Goal: Ask a question

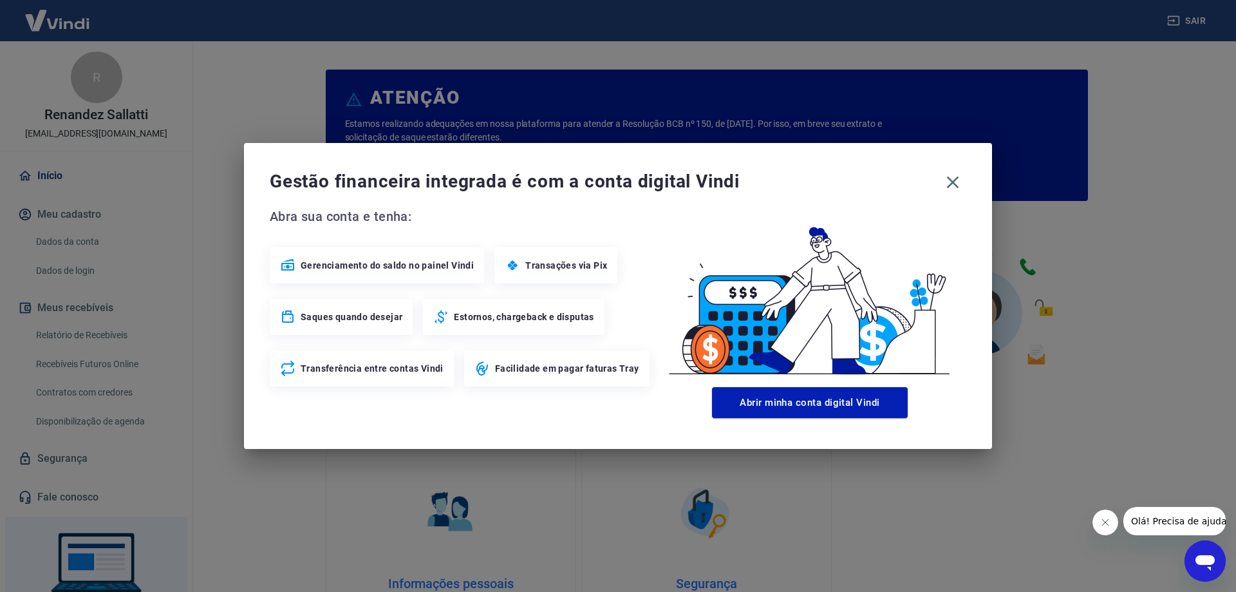
click at [1204, 568] on icon "Abrir janela de mensagens" at bounding box center [1204, 560] width 23 height 23
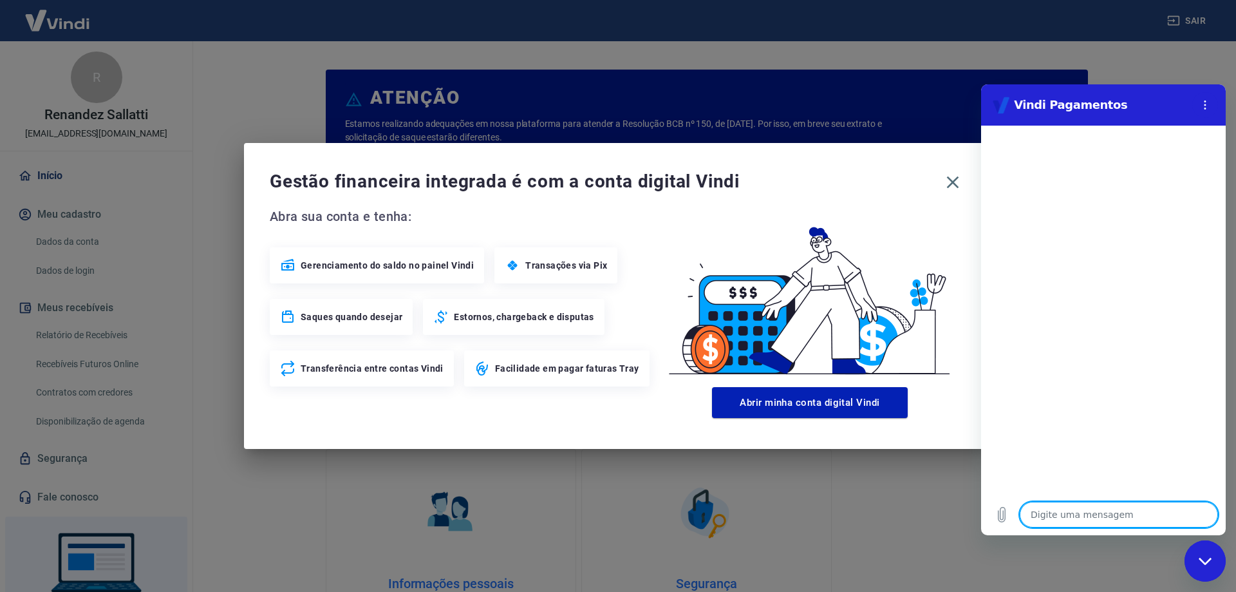
type textarea "B"
type textarea "x"
type textarea "Bo"
type textarea "x"
type textarea "Bom"
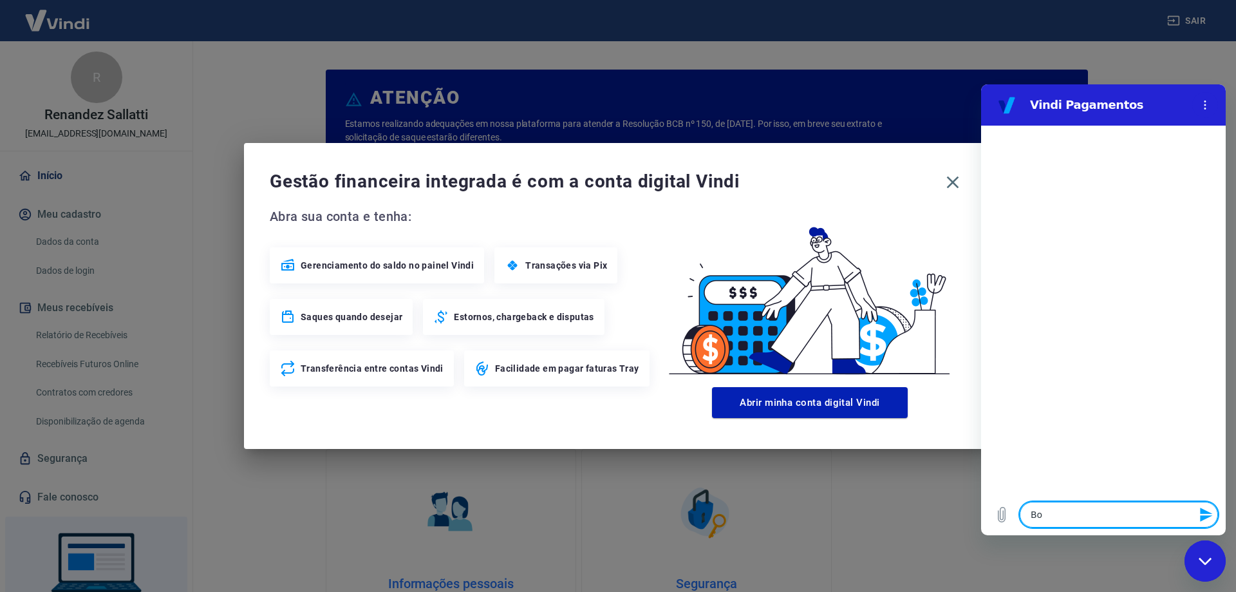
type textarea "x"
type textarea "Bom"
type textarea "x"
type textarea "Bom d"
type textarea "x"
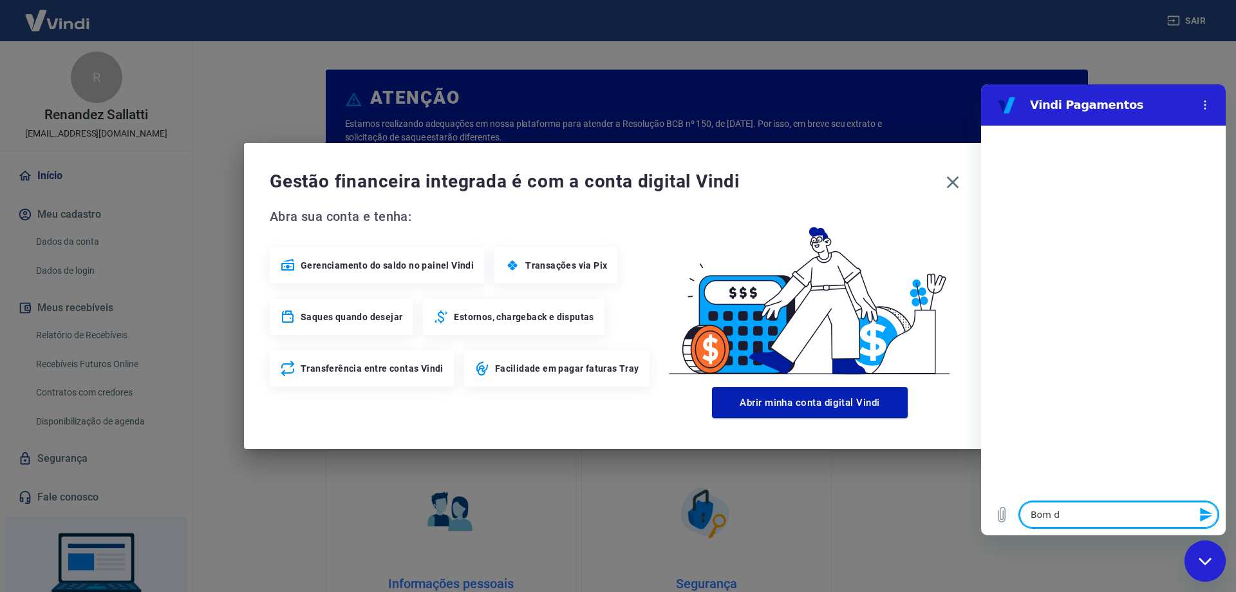
type textarea "Bom di"
type textarea "x"
type textarea "Bom dia"
type textarea "x"
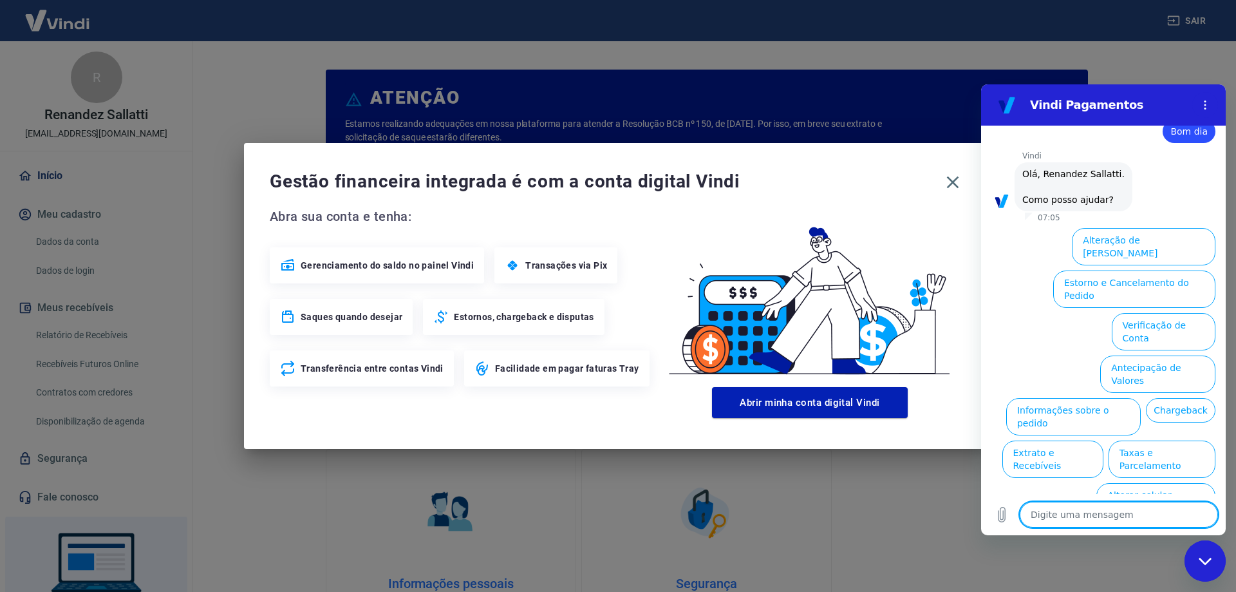
scroll to position [30, 0]
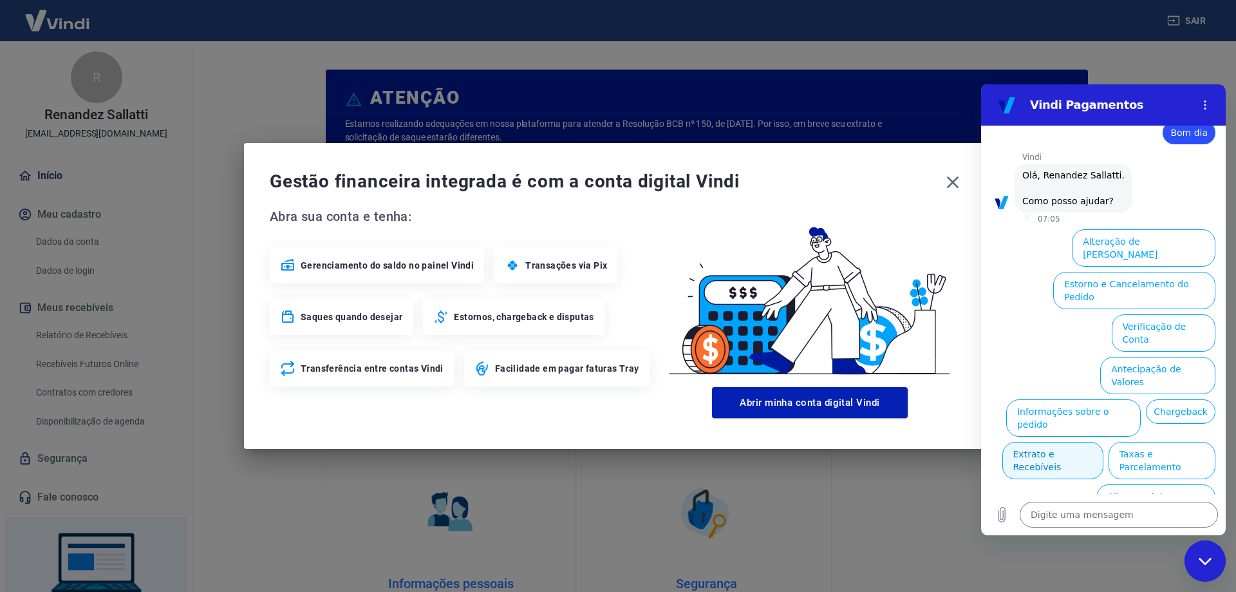
click at [1103, 442] on button "Extrato e Recebíveis" at bounding box center [1052, 460] width 101 height 37
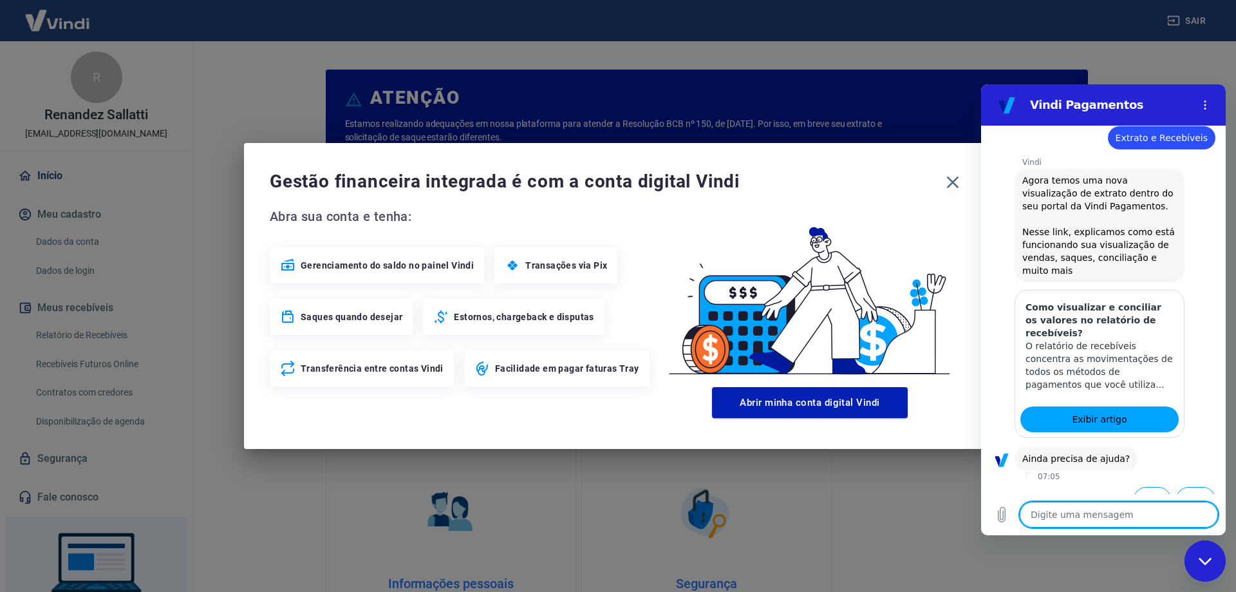
scroll to position [145, 0]
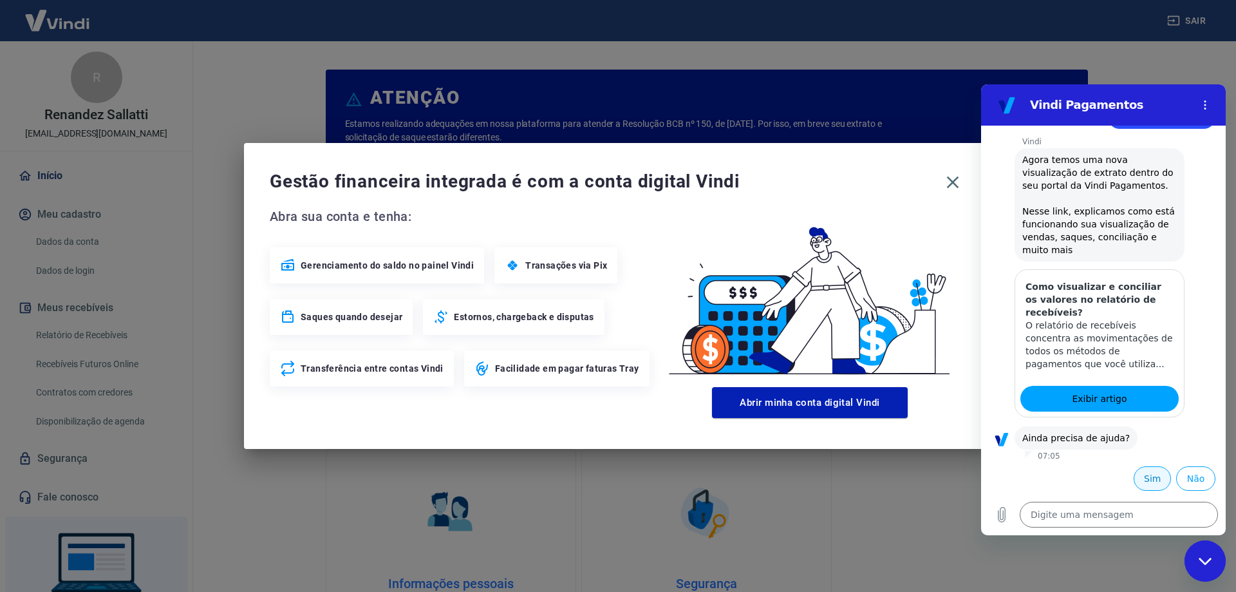
click at [1141, 473] on button "Sim" at bounding box center [1151, 478] width 37 height 24
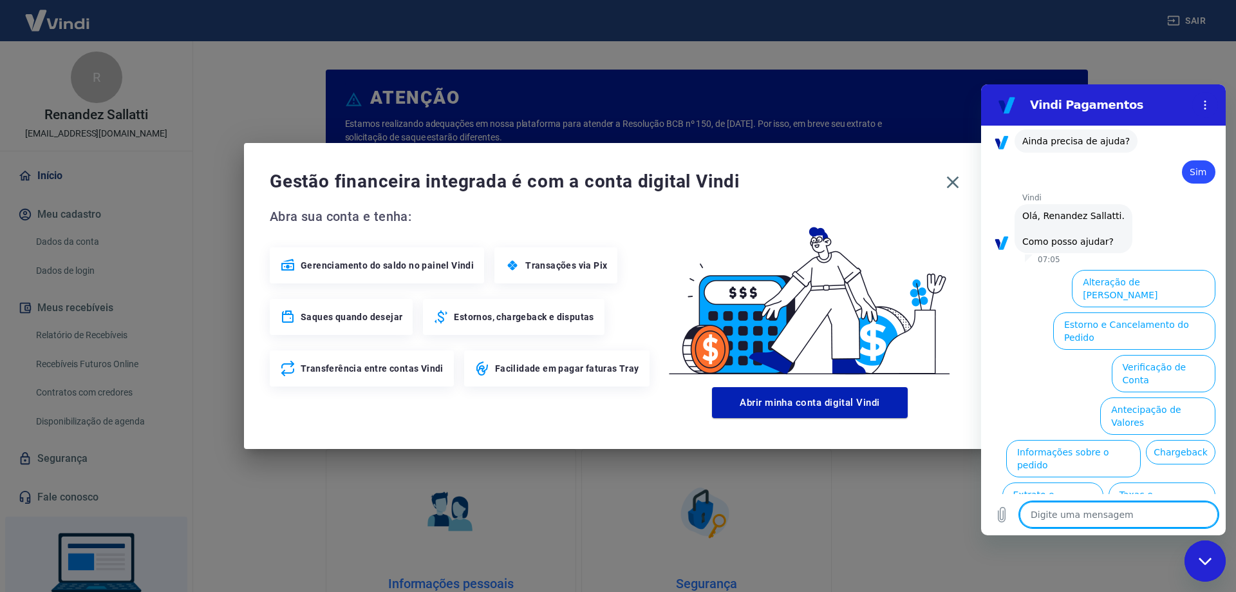
type textarea "x"
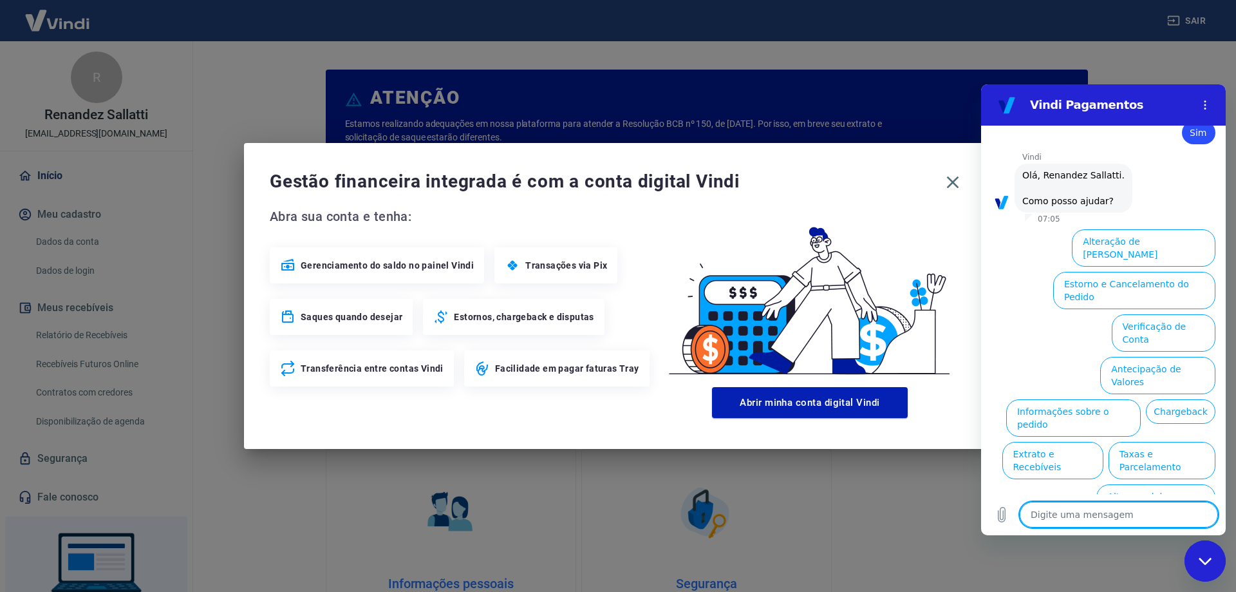
click at [1098, 516] on textarea at bounding box center [1119, 514] width 198 height 26
type textarea "a"
type textarea "x"
type textarea "at"
type textarea "x"
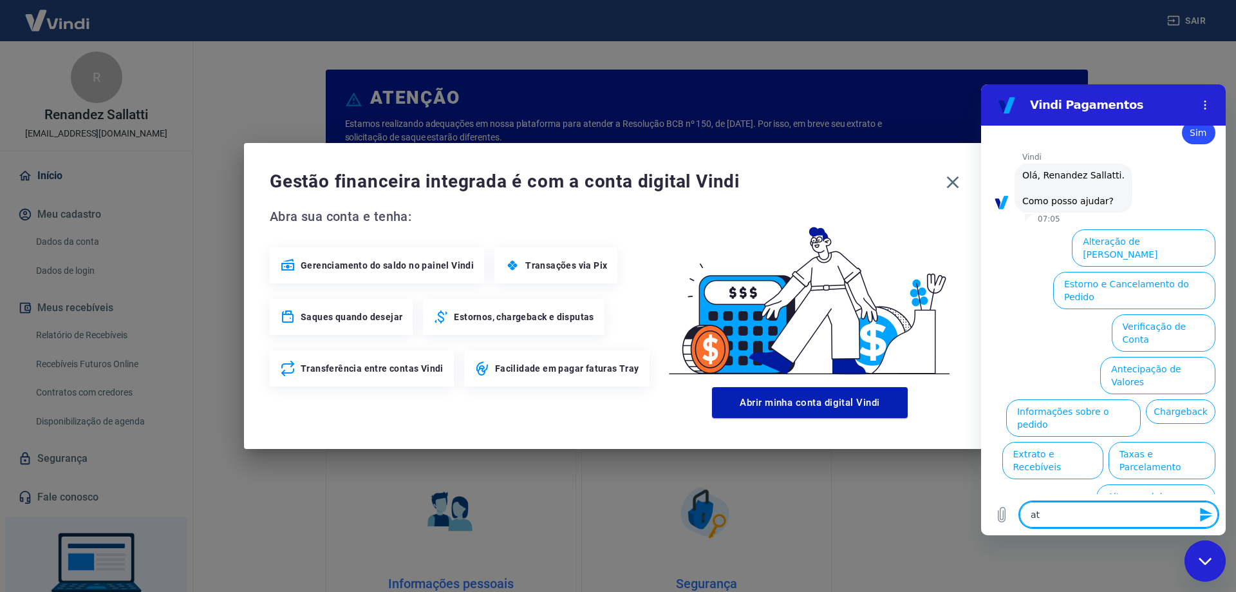
type textarea "ate"
type textarea "x"
type textarea "aten"
type textarea "x"
type textarea "atend"
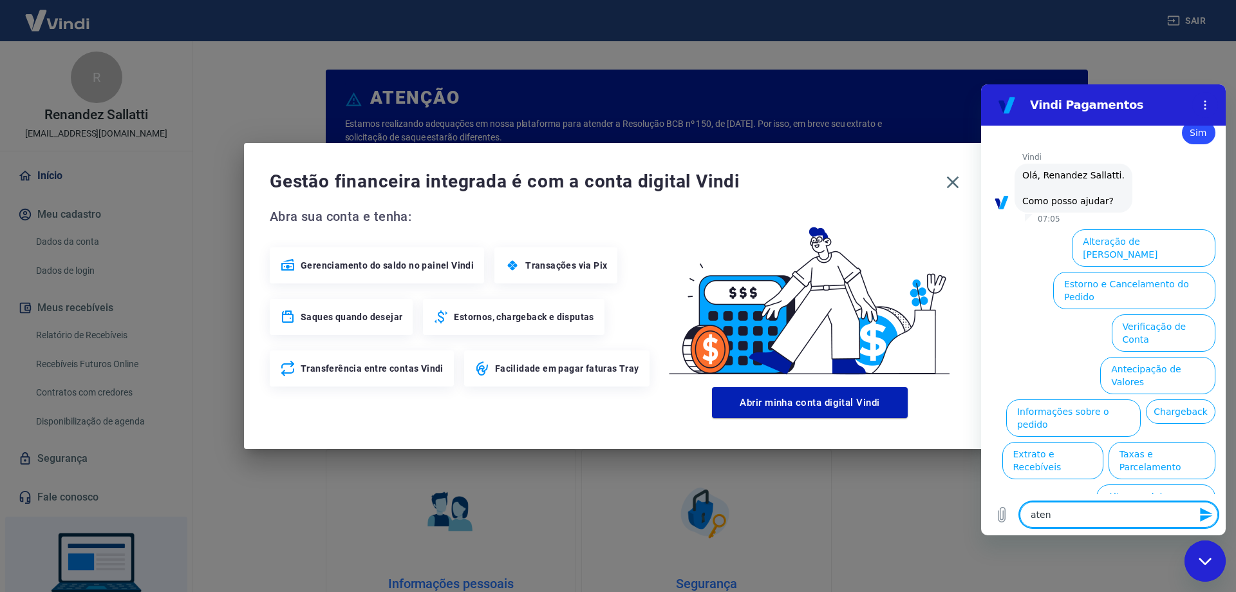
type textarea "x"
type textarea "atende"
type textarea "x"
type textarea "atenden"
type textarea "x"
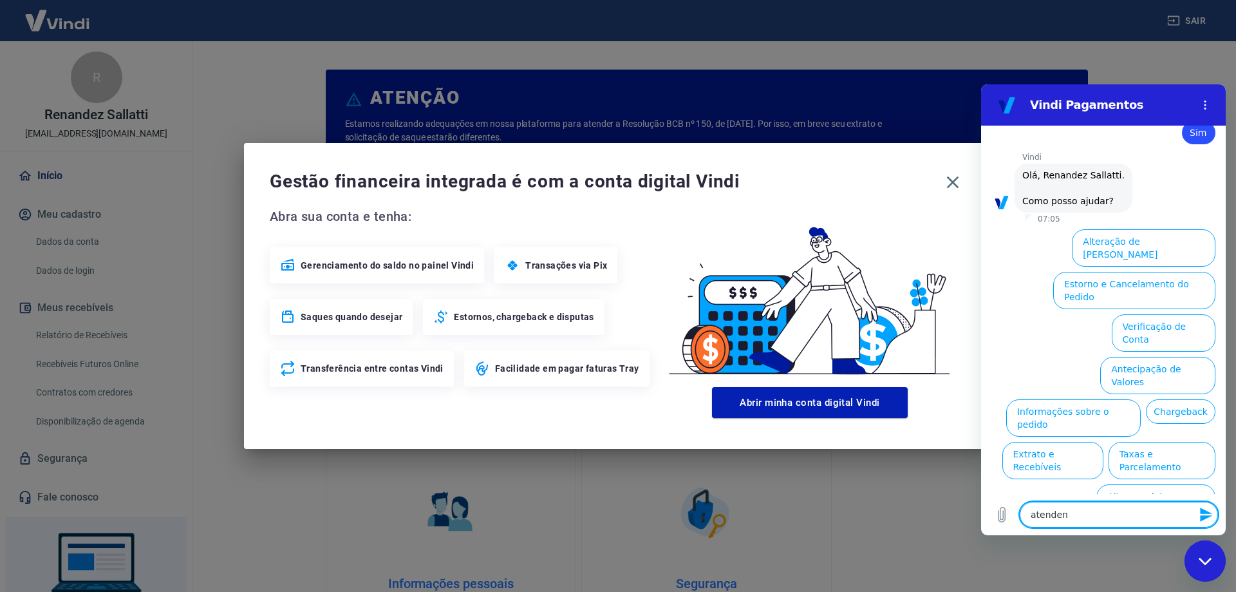
type textarea "atendent"
type textarea "x"
type textarea "atendente"
type textarea "x"
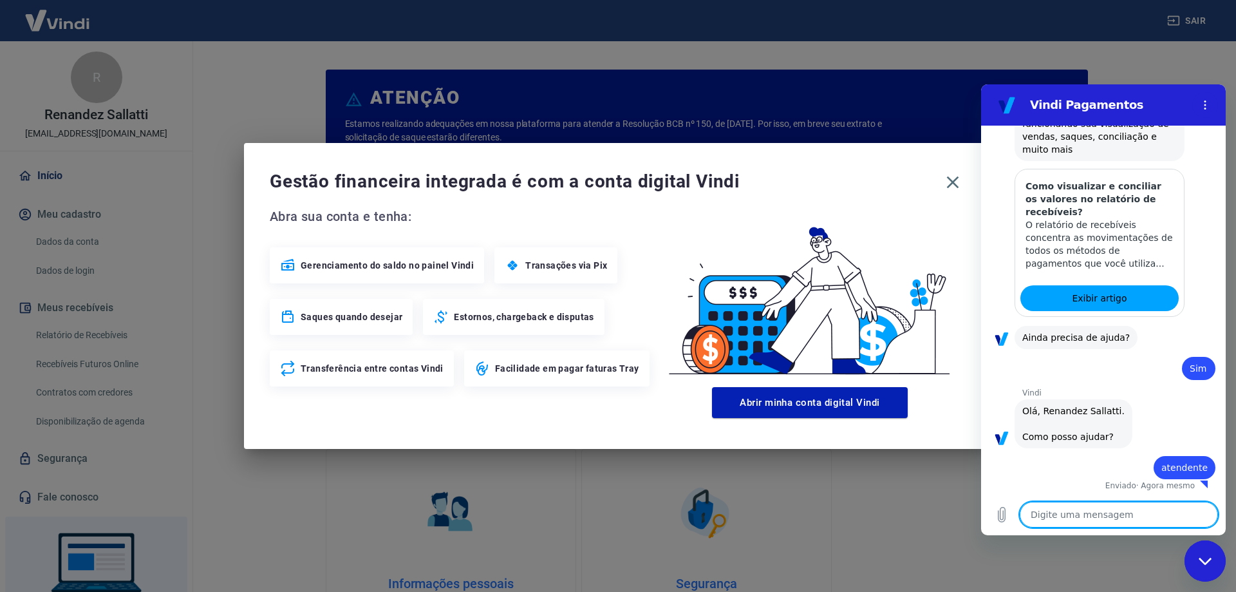
type textarea "x"
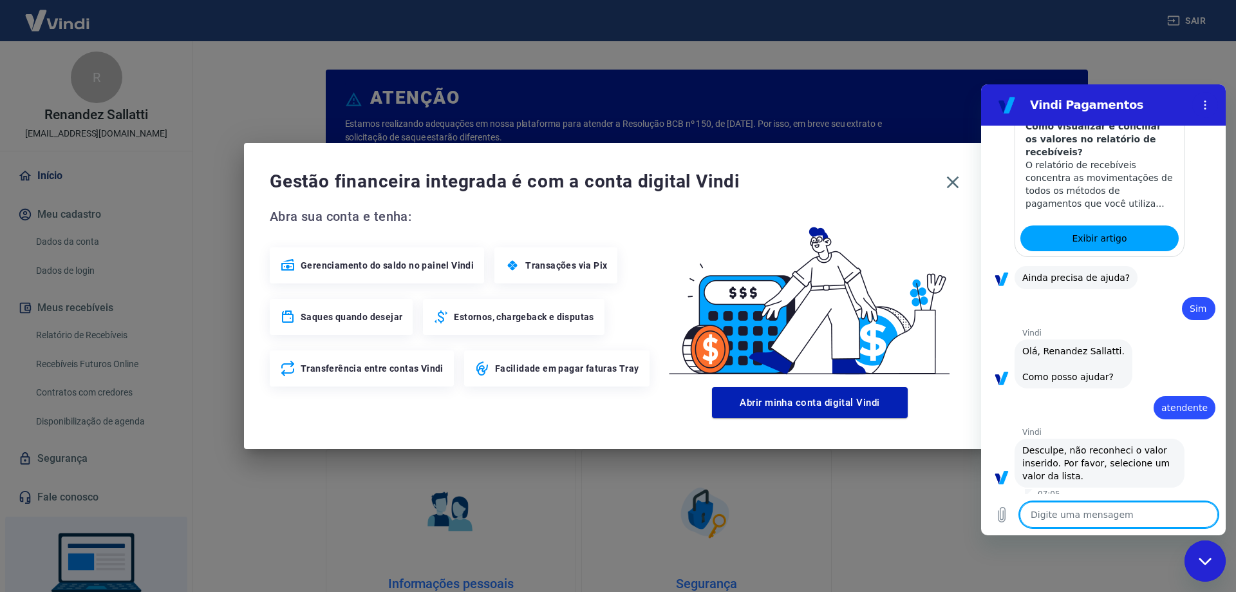
scroll to position [313, 0]
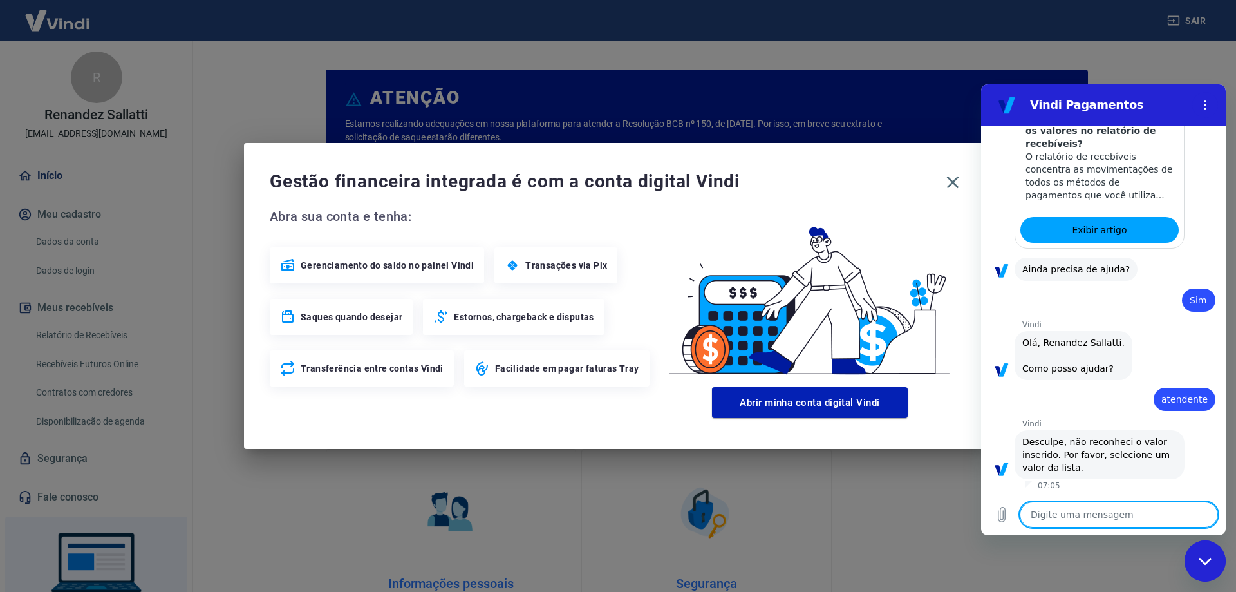
click at [1063, 521] on textarea at bounding box center [1119, 514] width 198 height 26
type textarea "p"
type textarea "x"
type textarea "pr"
type textarea "x"
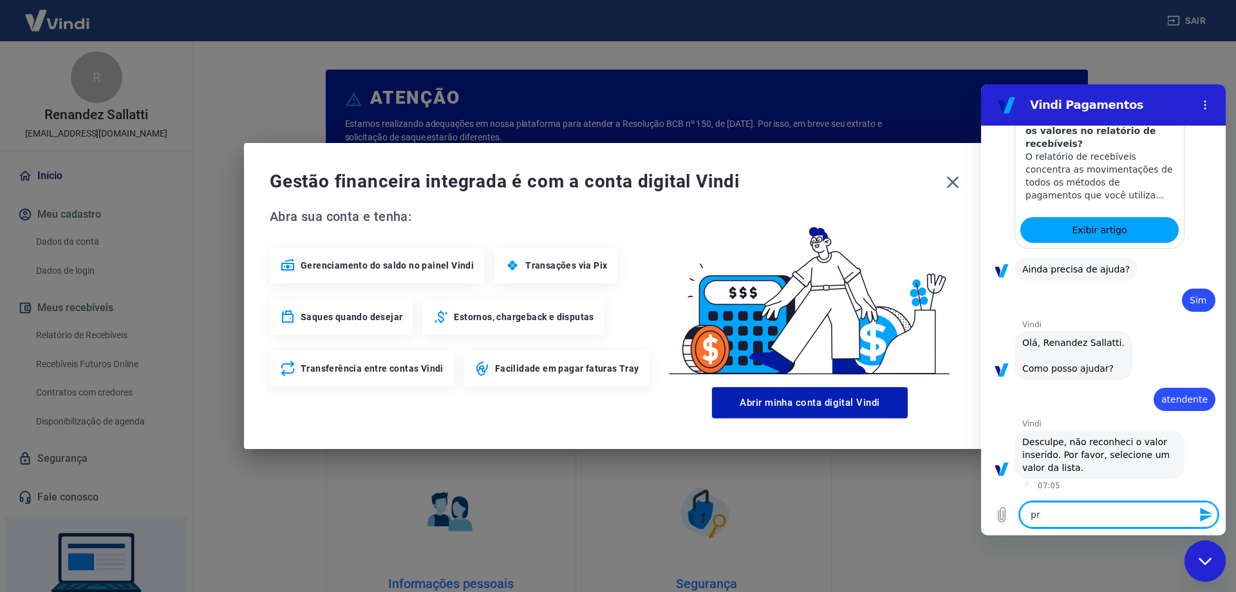
type textarea "pre"
type textarea "x"
type textarea "prec"
type textarea "x"
type textarea "preci"
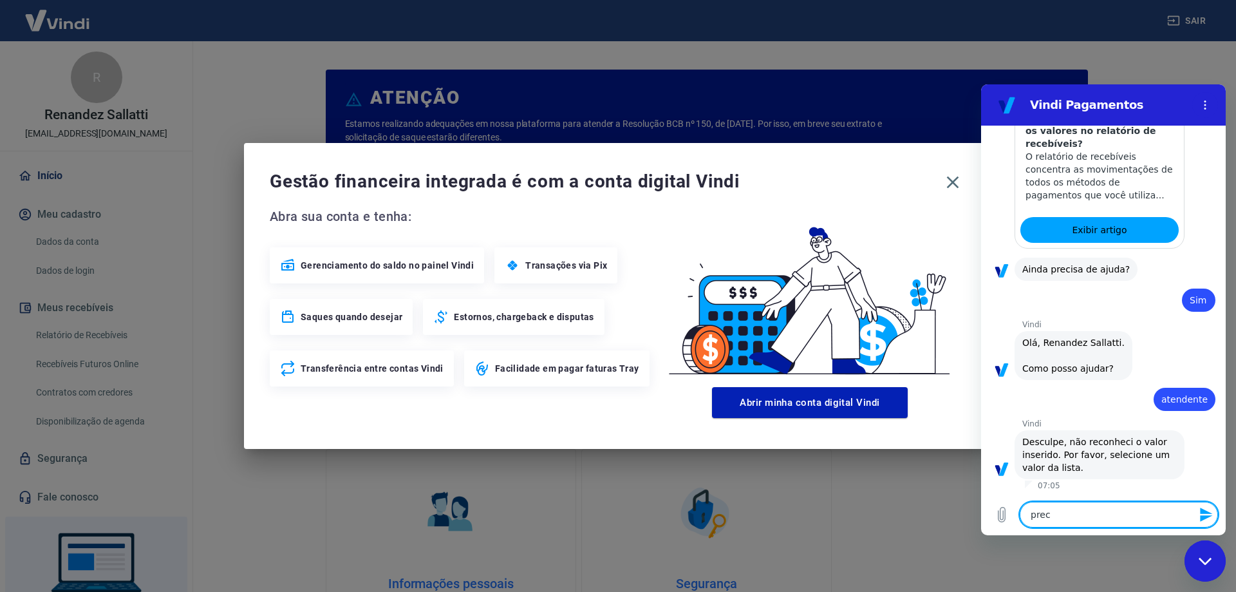
type textarea "x"
type textarea "precis"
type textarea "x"
type textarea "preciso"
type textarea "x"
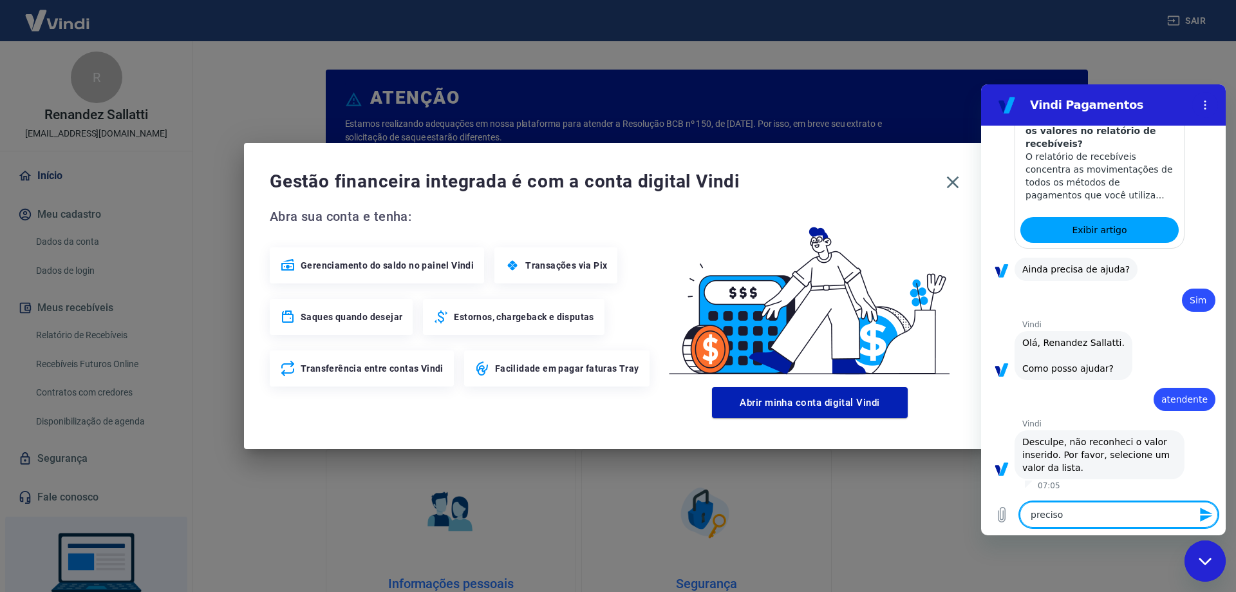
type textarea "preciso"
type textarea "x"
type textarea "preciso d"
type textarea "x"
type textarea "preciso de"
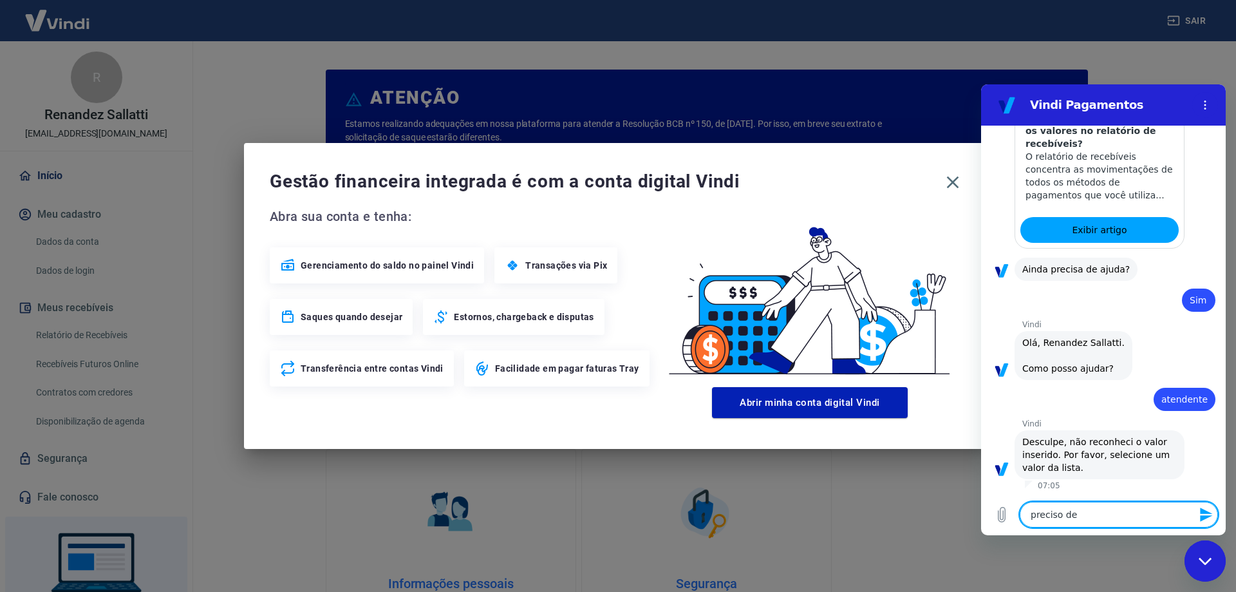
type textarea "x"
type textarea "preciso de"
type textarea "x"
type textarea "preciso de a"
type textarea "x"
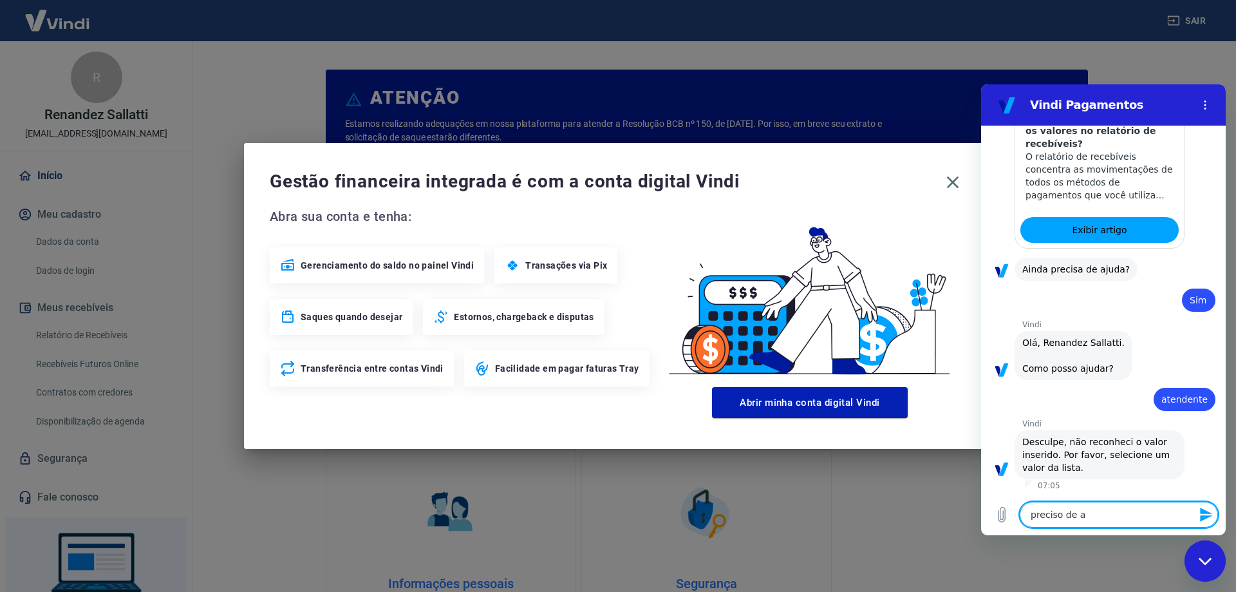
type textarea "preciso de aj"
type textarea "x"
type textarea "preciso de aju"
type textarea "x"
type textarea "preciso de ajud"
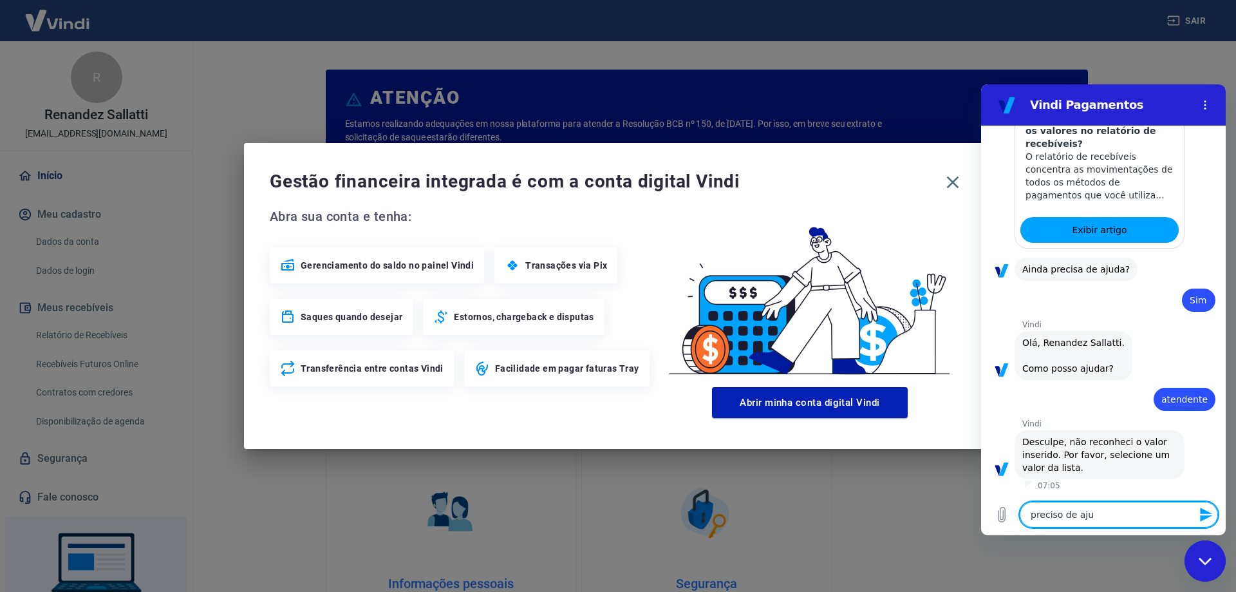
type textarea "x"
type textarea "preciso de ajuda"
type textarea "x"
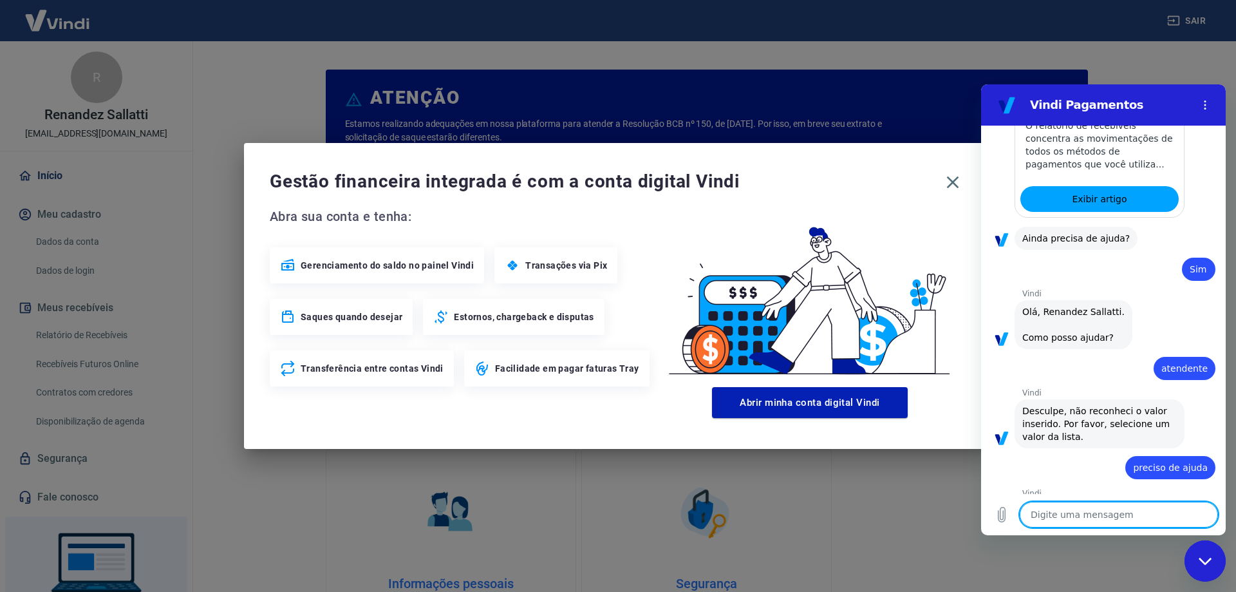
type textarea "x"
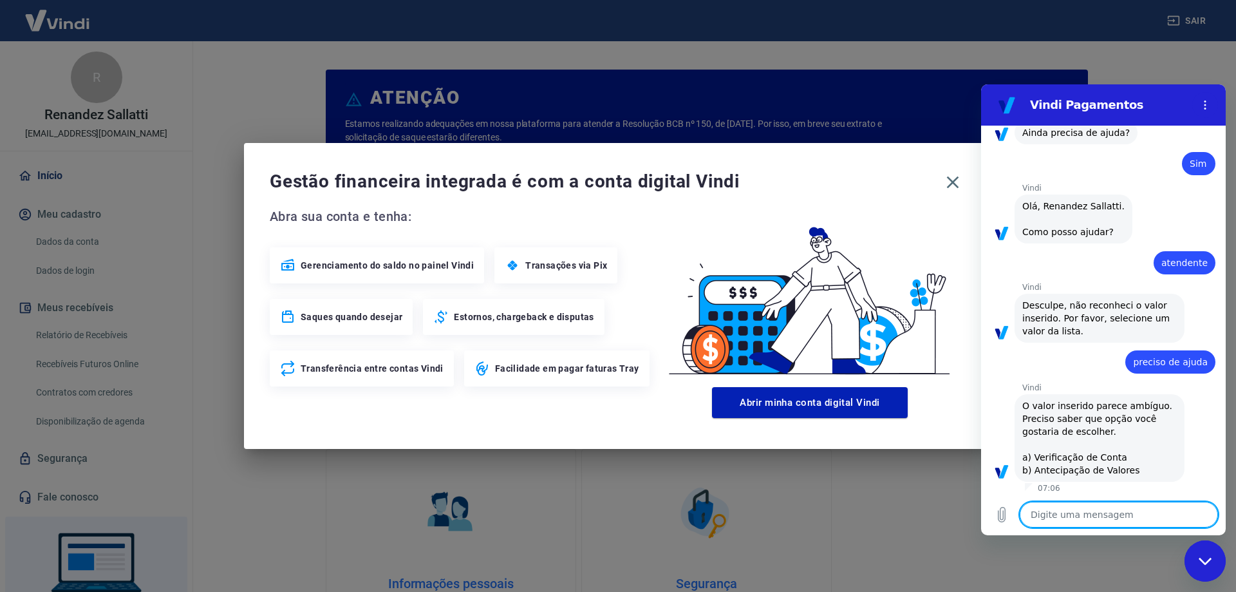
scroll to position [451, 0]
type textarea "b"
type textarea "x"
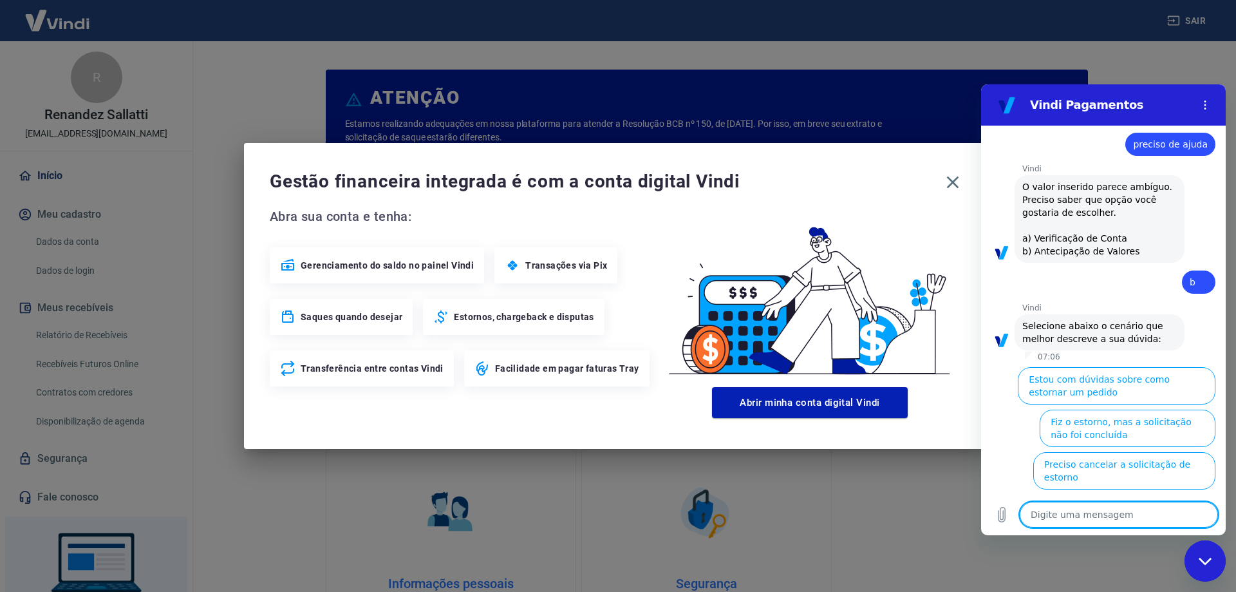
type textarea "x"
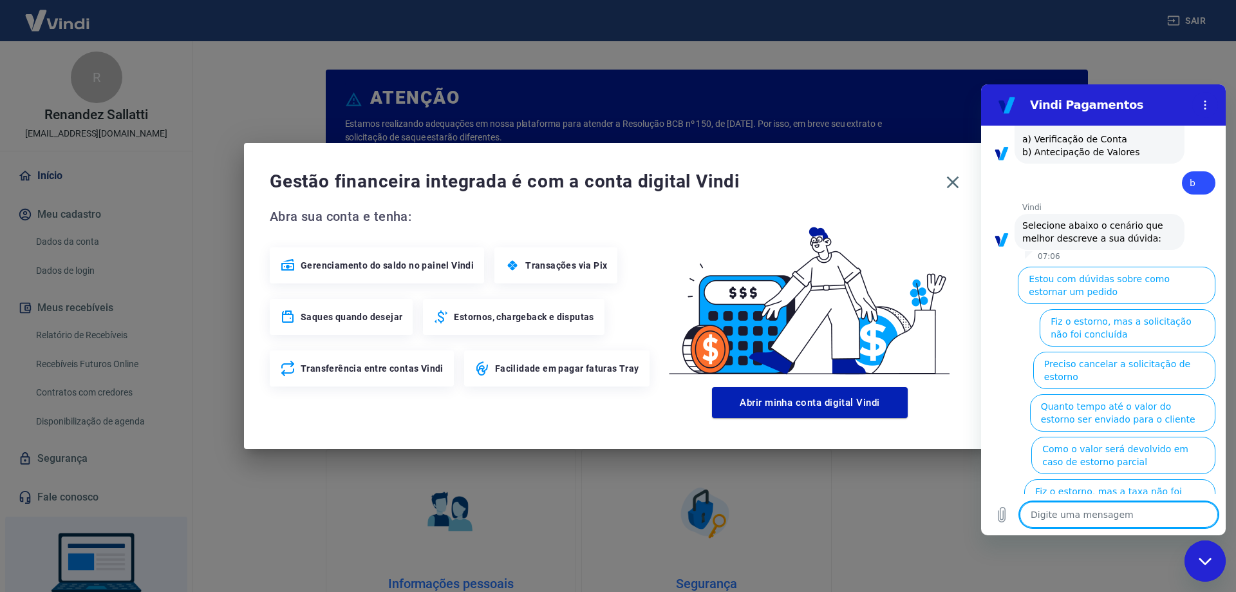
type textarea "f"
type textarea "x"
type textarea "fa"
type textarea "x"
type textarea "fal"
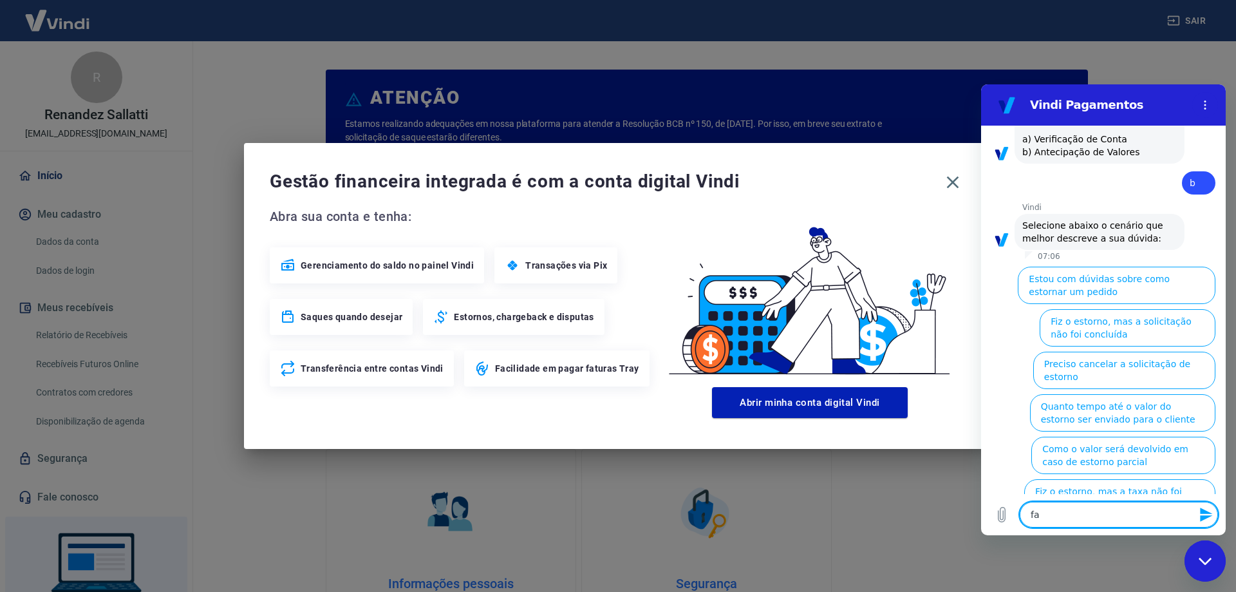
type textarea "x"
type textarea "fala"
type textarea "x"
type textarea "falar"
type textarea "x"
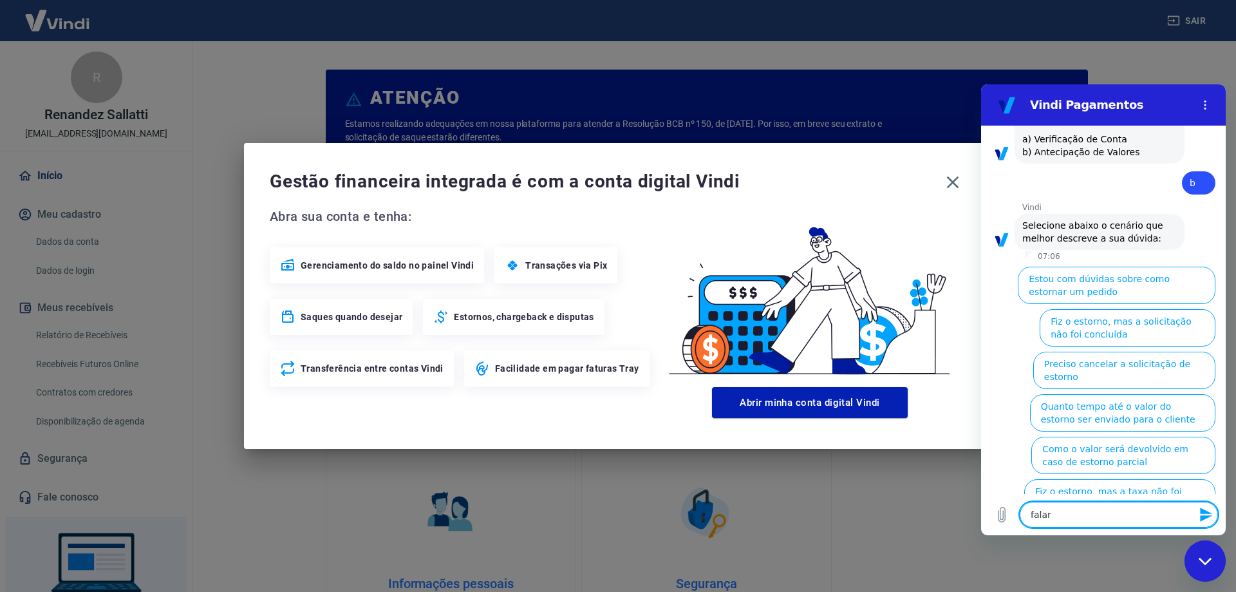
type textarea "falar"
type textarea "x"
type textarea "falar c"
type textarea "x"
type textarea "falar co"
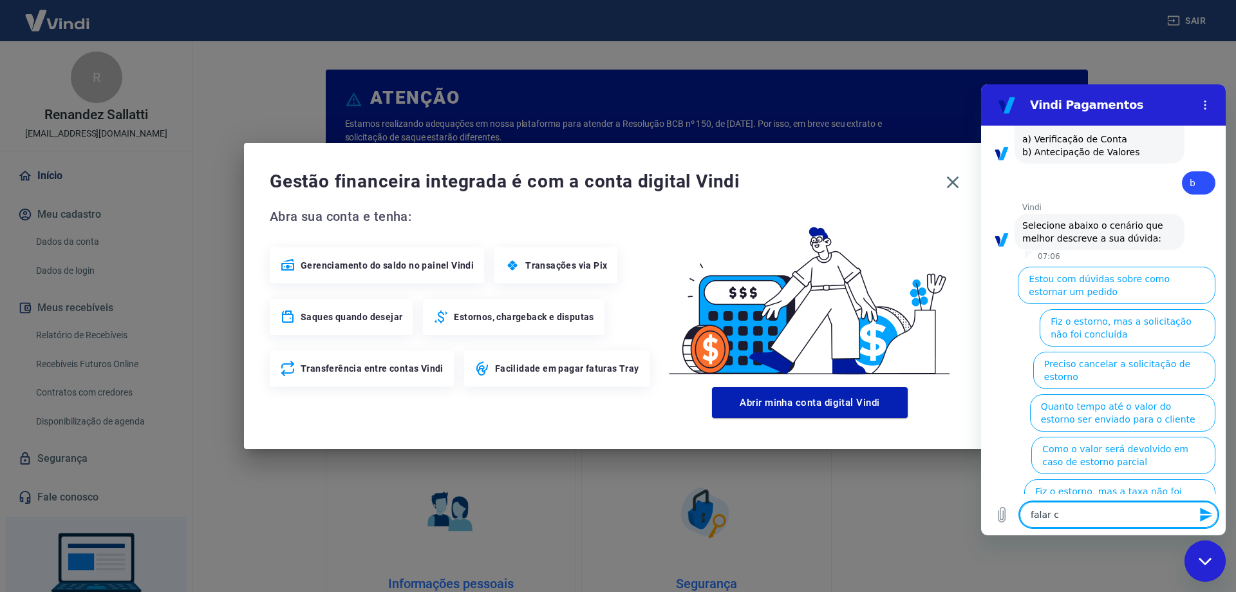
type textarea "x"
type textarea "falar com"
type textarea "x"
type textarea "falar com"
type textarea "x"
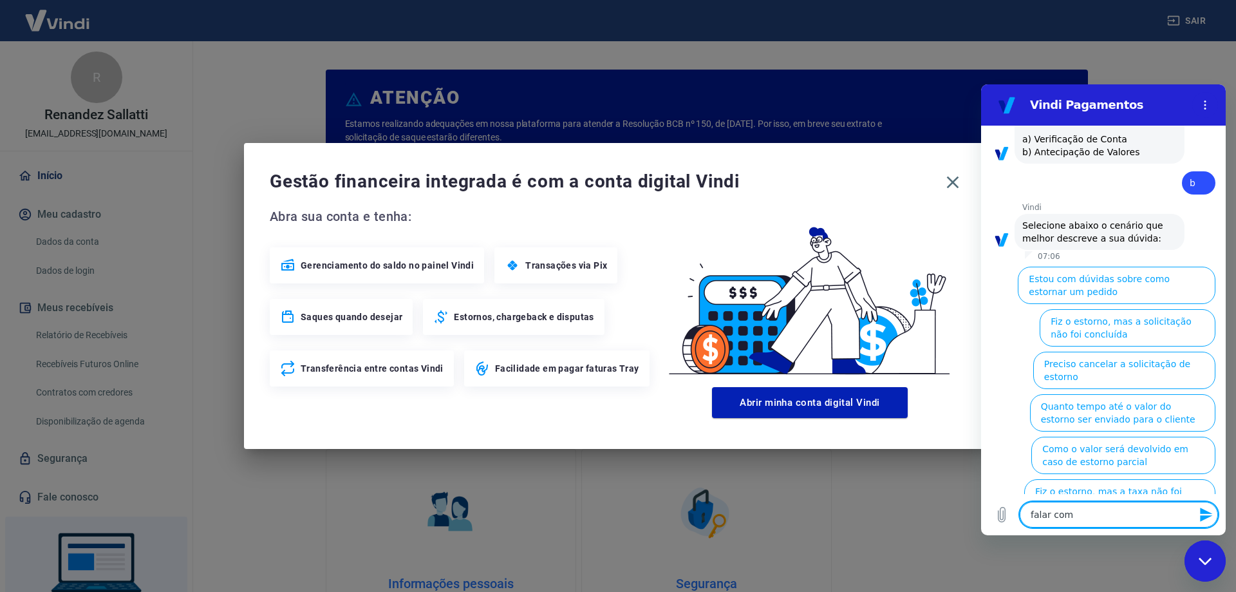
type textarea "falar com e"
type textarea "x"
type textarea "falar com es"
type textarea "x"
type textarea "falar com esp"
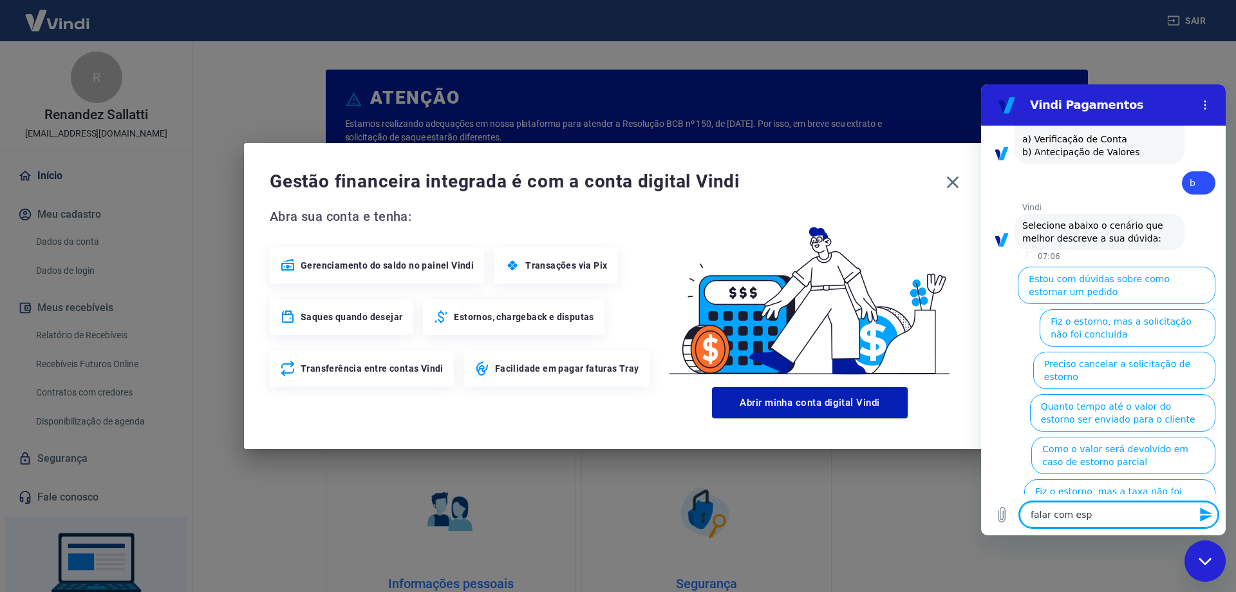
type textarea "x"
type textarea "falar com espe"
type textarea "x"
type textarea "falar com espec"
type textarea "x"
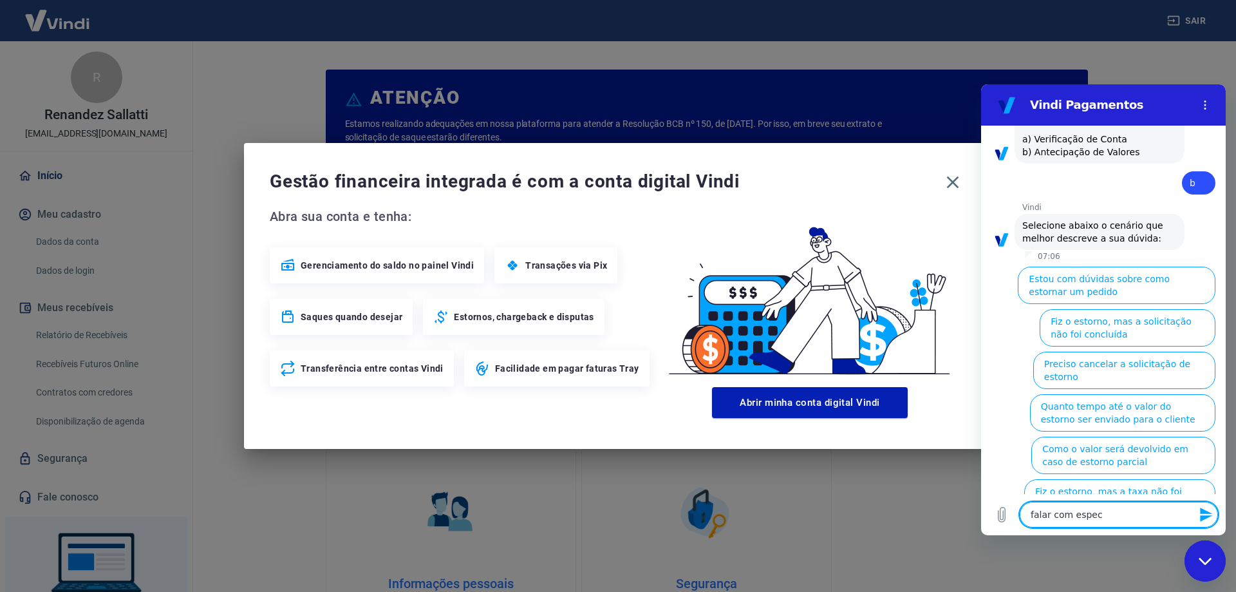
type textarea "falar com especi"
type textarea "x"
type textarea "falar com especia"
type textarea "x"
type textarea "falar com especial"
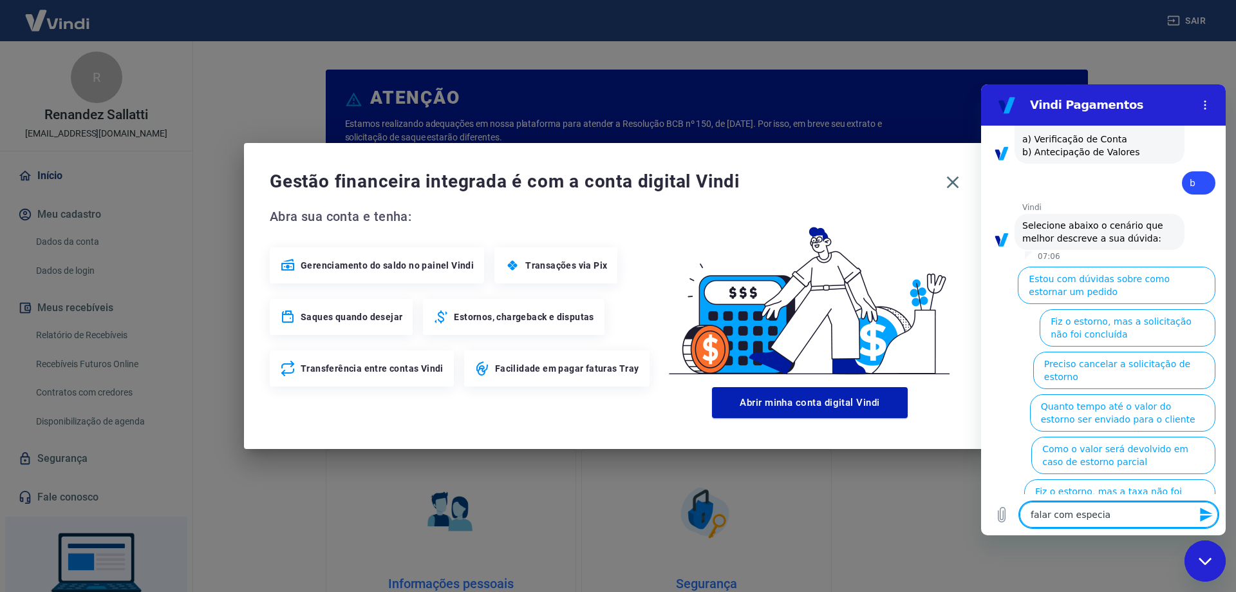
type textarea "x"
type textarea "falar com especiali"
type textarea "x"
type textarea "falar com especialis"
type textarea "x"
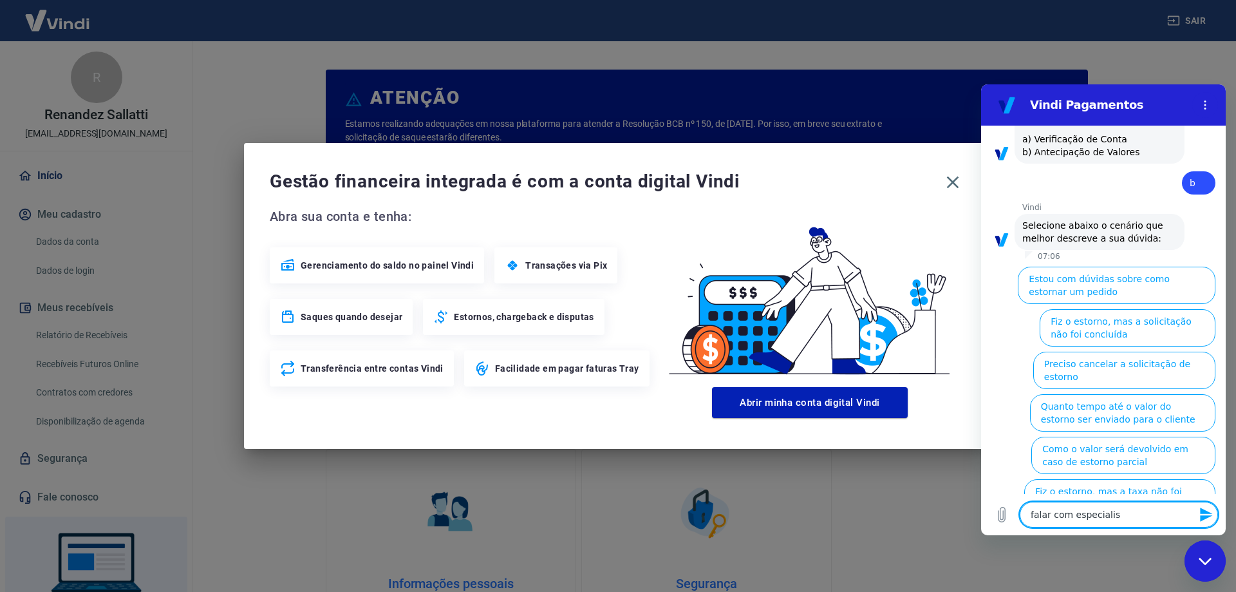
type textarea "falar com especialist"
type textarea "x"
type textarea "falar com especialista"
type textarea "x"
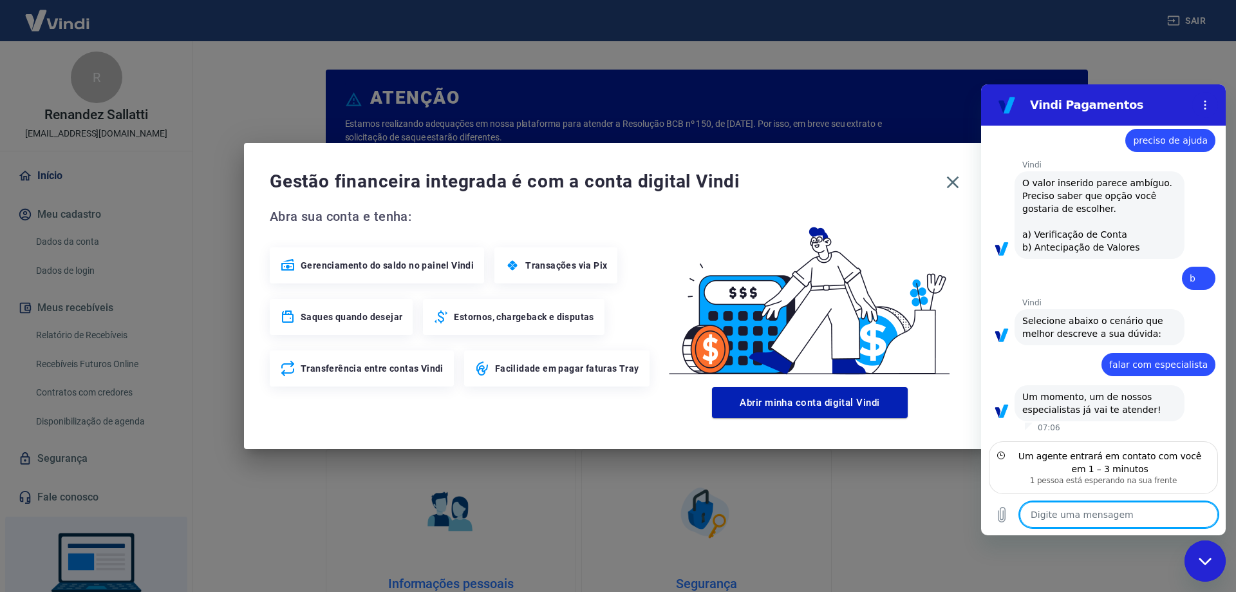
scroll to position [658, 0]
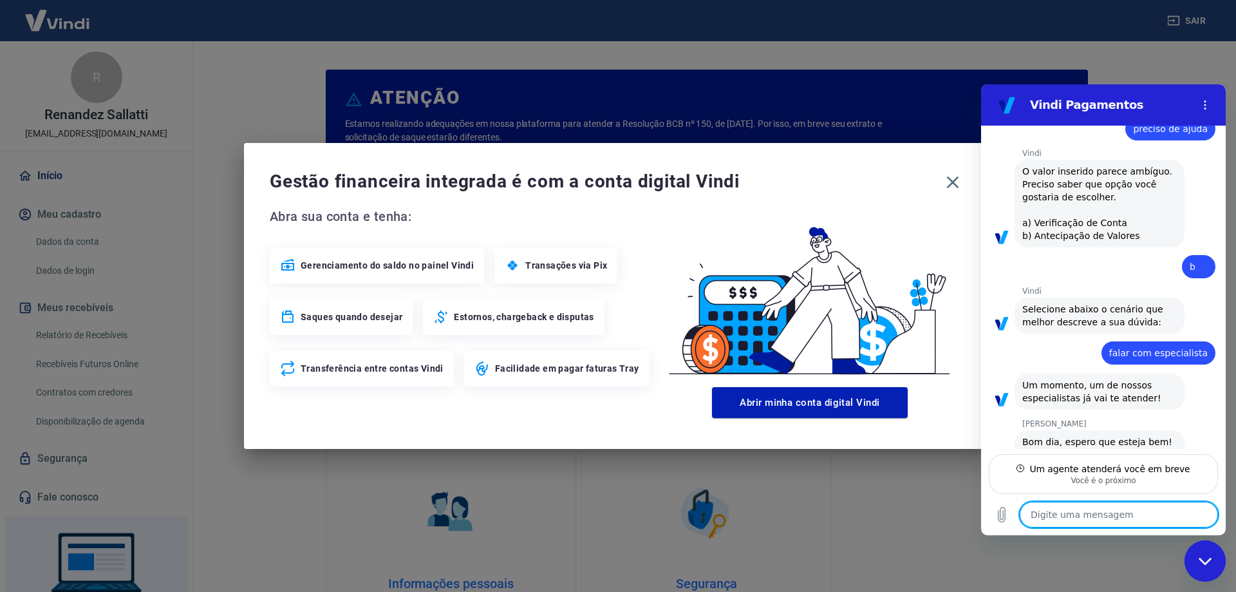
type textarea "x"
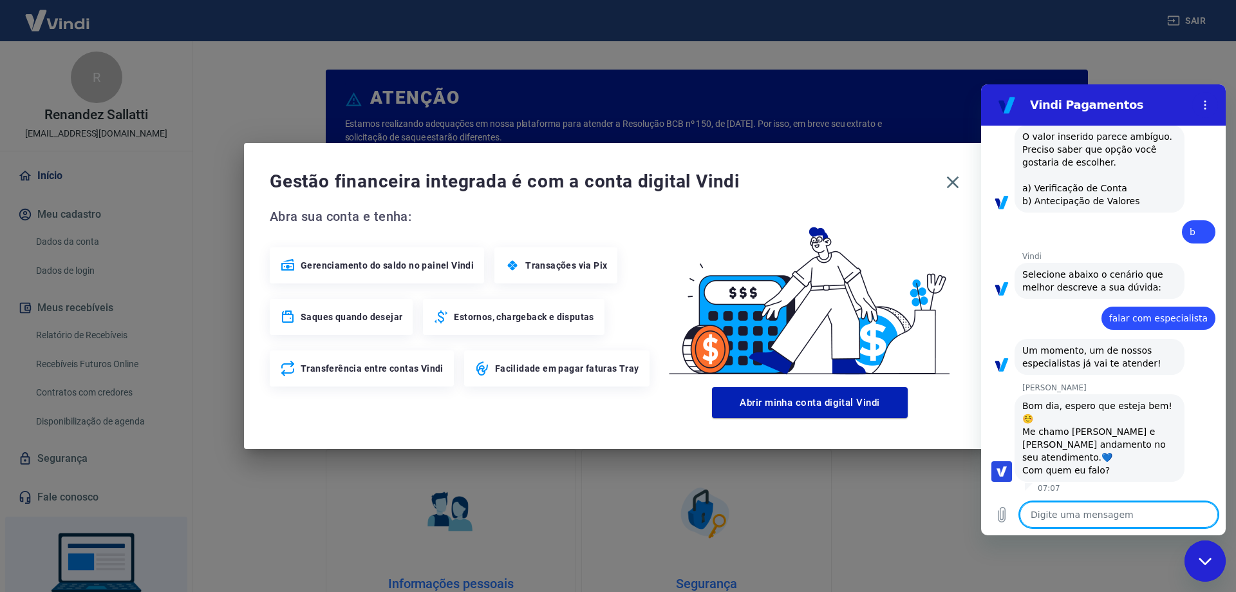
scroll to position [720, 0]
click at [1056, 517] on textarea at bounding box center [1119, 514] width 198 height 26
type textarea "O"
type textarea "x"
type textarea "Oi"
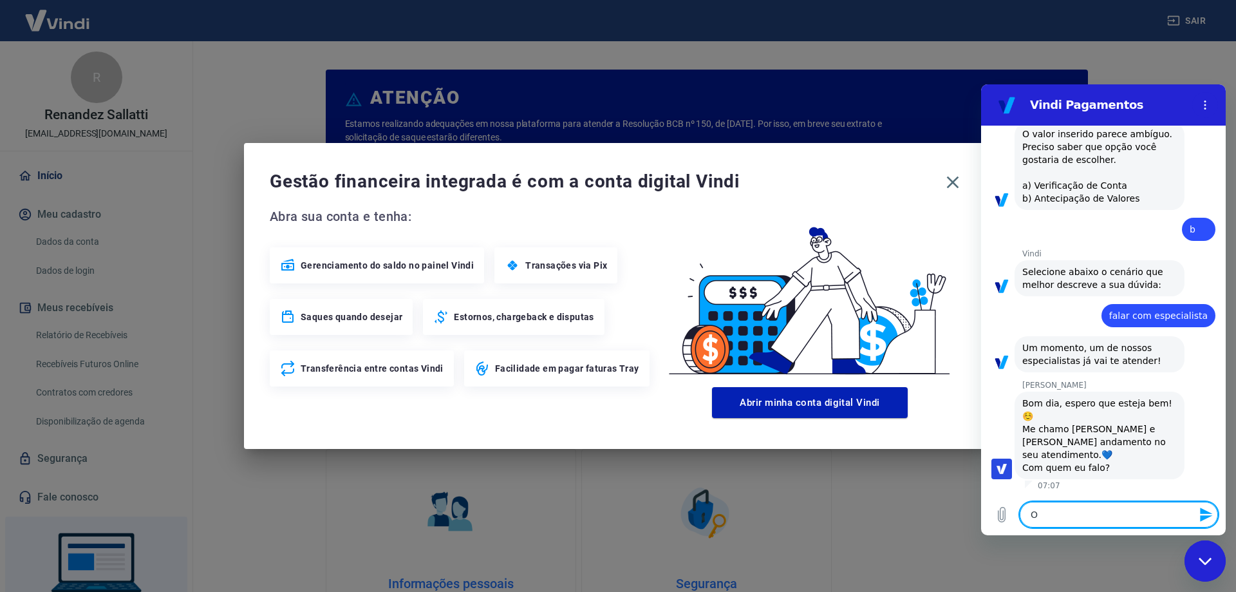
type textarea "x"
type textarea "Oi"
type textarea "x"
type textarea "Oi g"
type textarea "x"
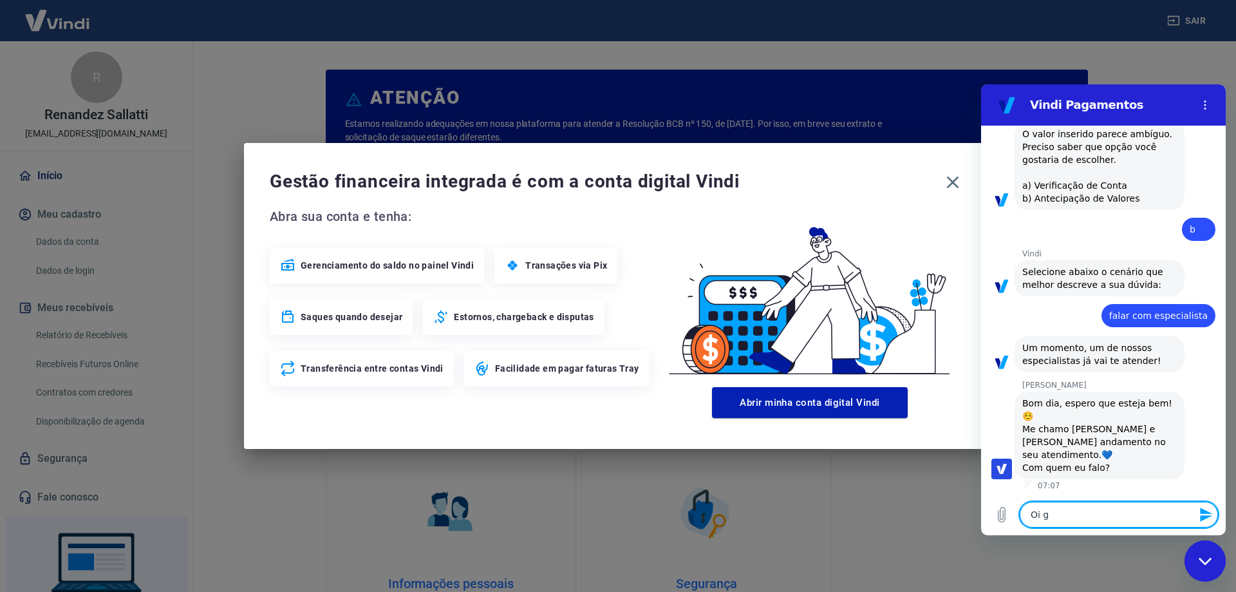
type textarea "Oi ga"
type textarea "x"
type textarea "Oi gab"
type textarea "x"
type textarea "Oi gabr"
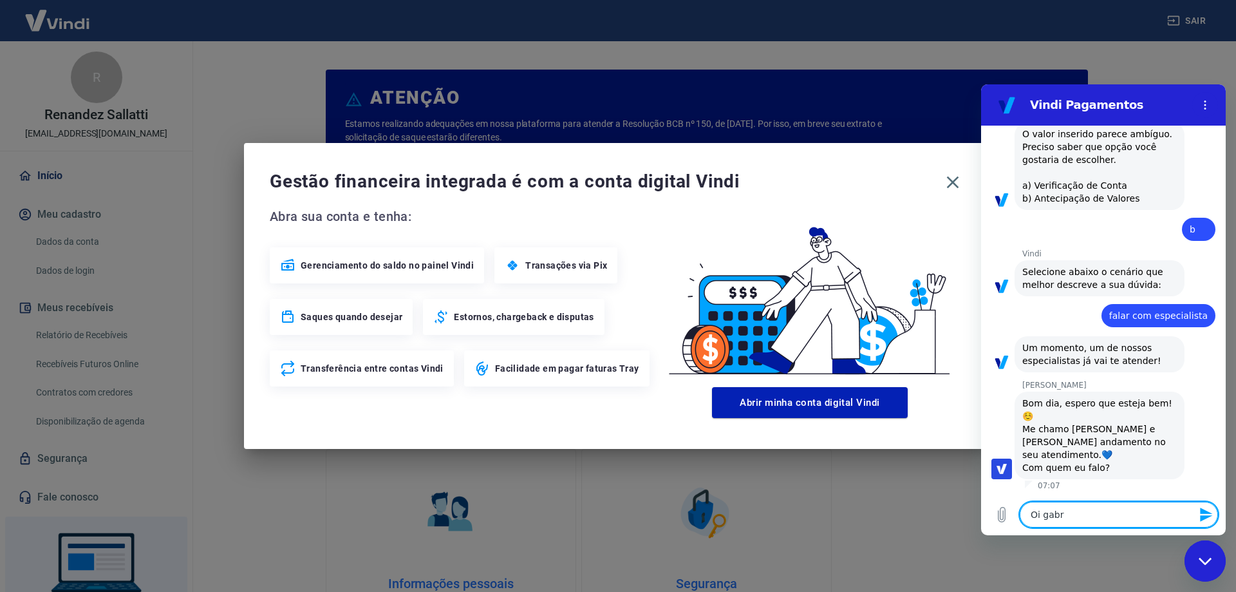
type textarea "x"
type textarea "Oi gabri"
type textarea "x"
type textarea "Oi gabrie"
type textarea "x"
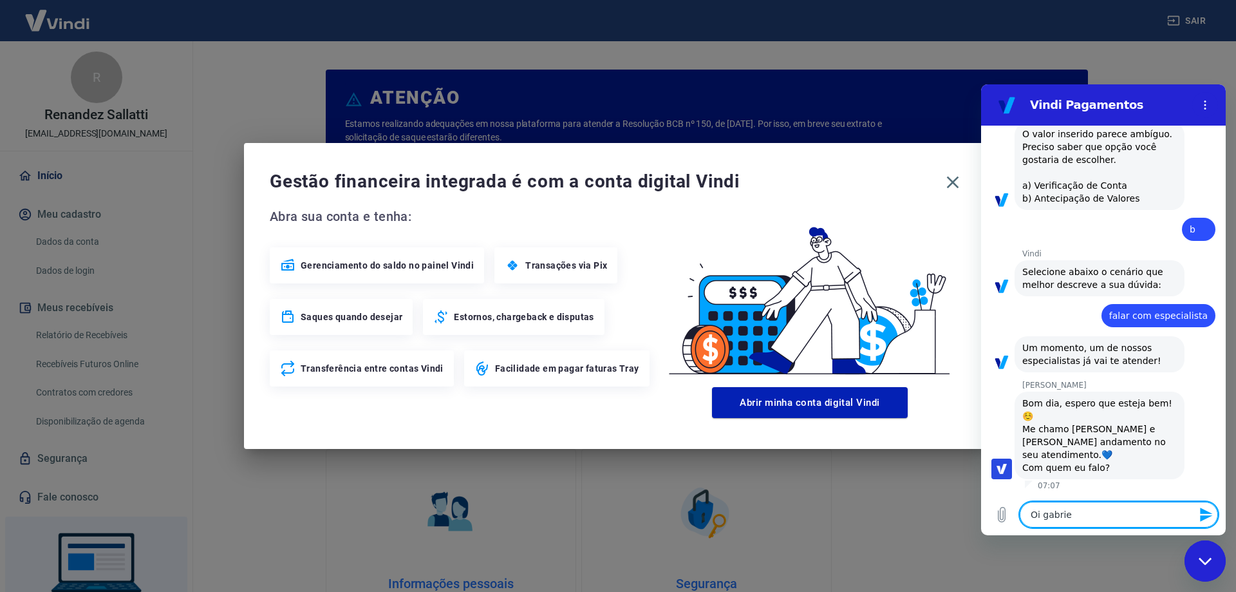
type textarea "[PERSON_NAME]"
type textarea "x"
type textarea "[PERSON_NAME]"
type textarea "x"
type textarea "[PERSON_NAME]"
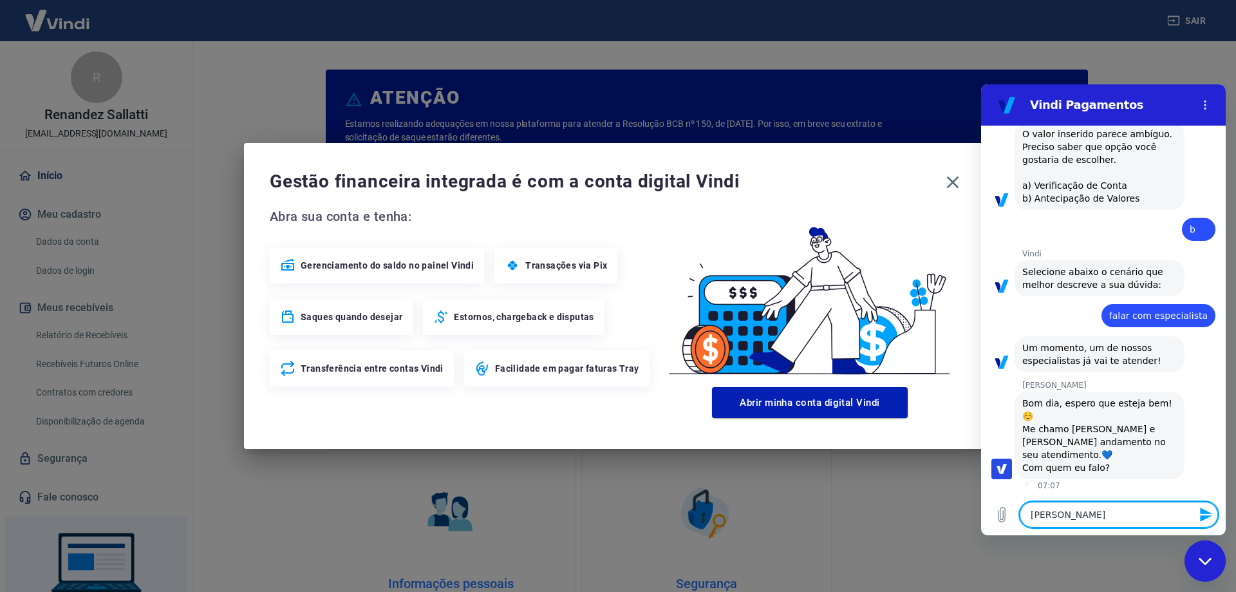
type textarea "x"
type textarea "[PERSON_NAME]"
type textarea "x"
type textarea "[PERSON_NAME]"
type textarea "x"
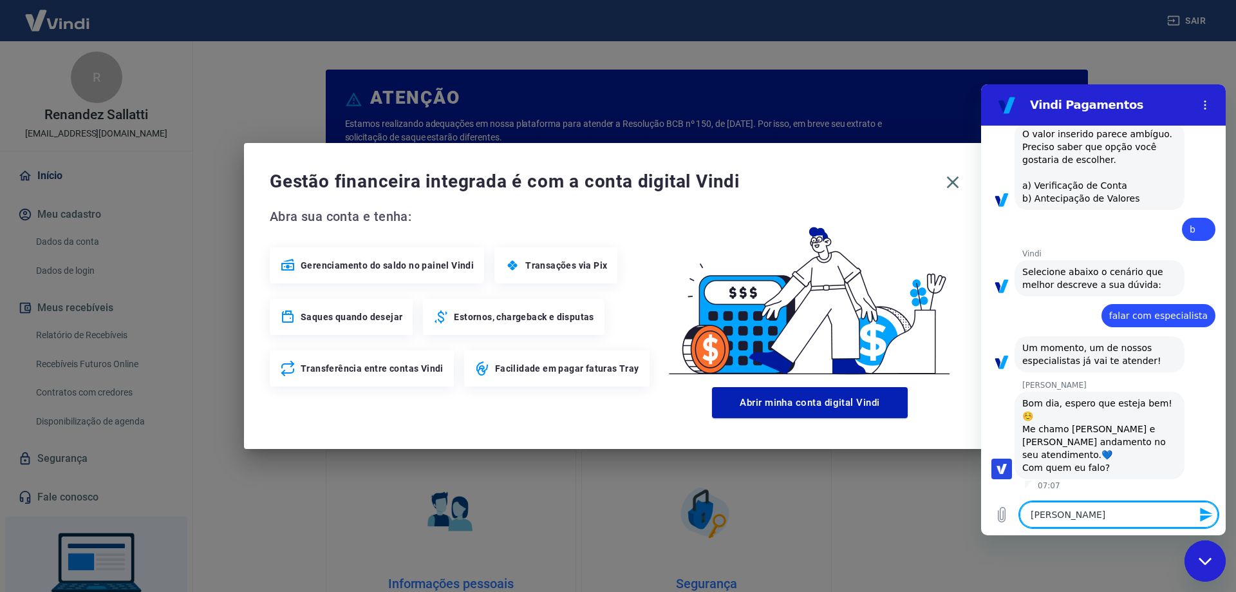
type textarea "Oi gabrie"
type textarea "x"
type textarea "Oi gabri"
type textarea "x"
type textarea "Oi gabr"
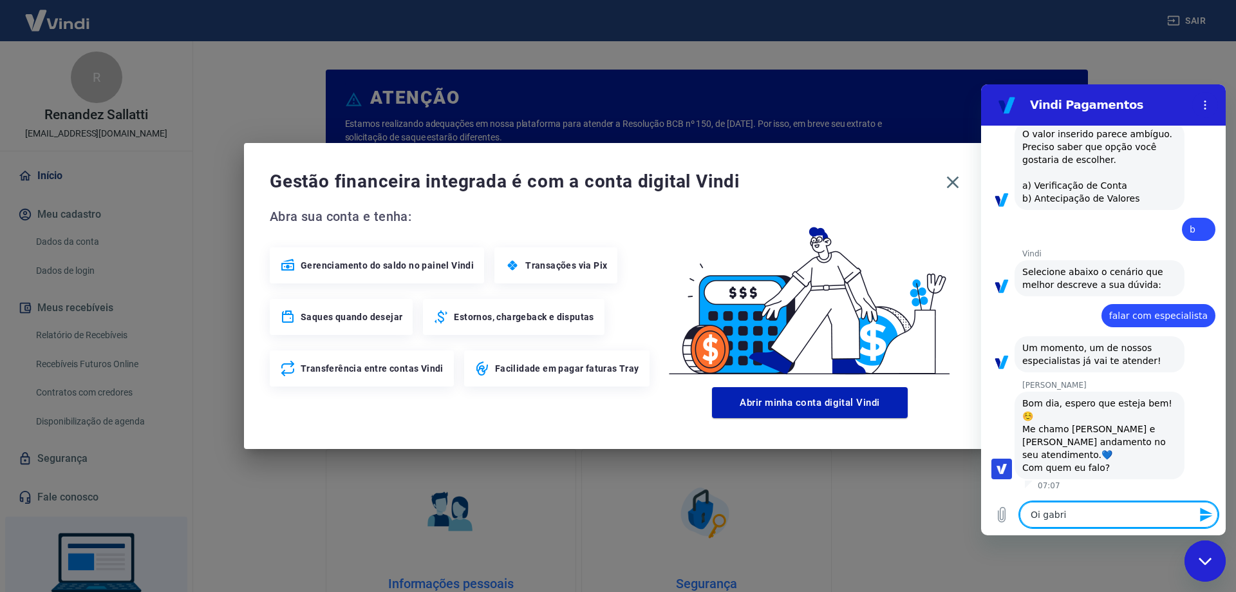
type textarea "x"
type textarea "Oi gab"
type textarea "x"
type textarea "Oi ga"
type textarea "x"
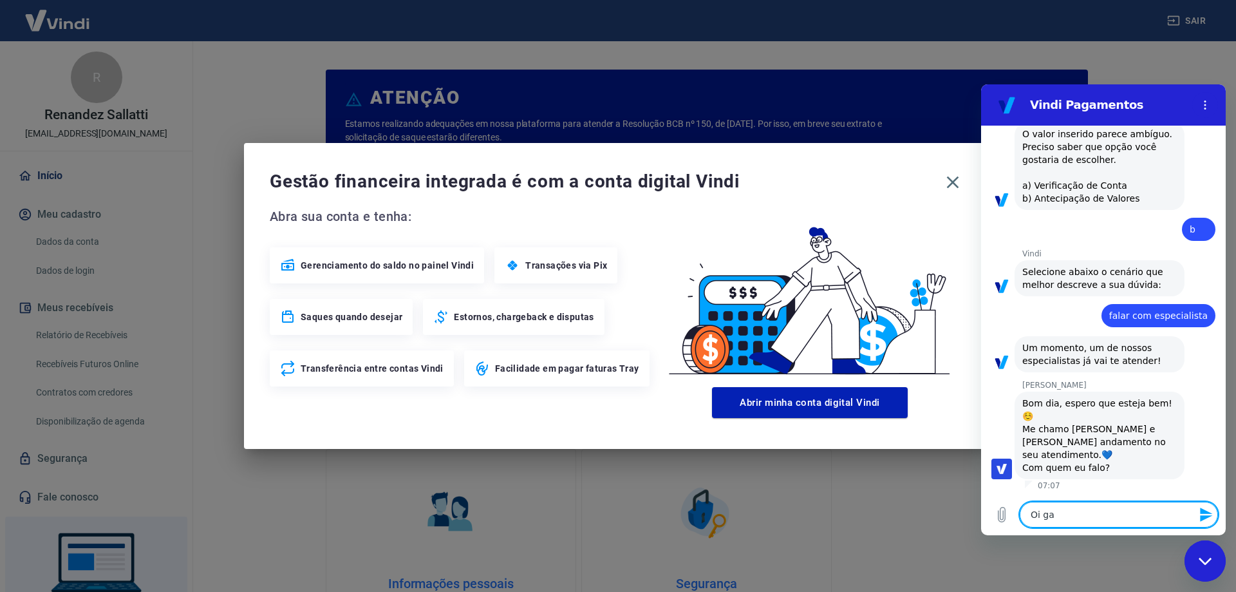
type textarea "Oi g"
type textarea "x"
type textarea "Oi"
type textarea "x"
type textarea "Oi G"
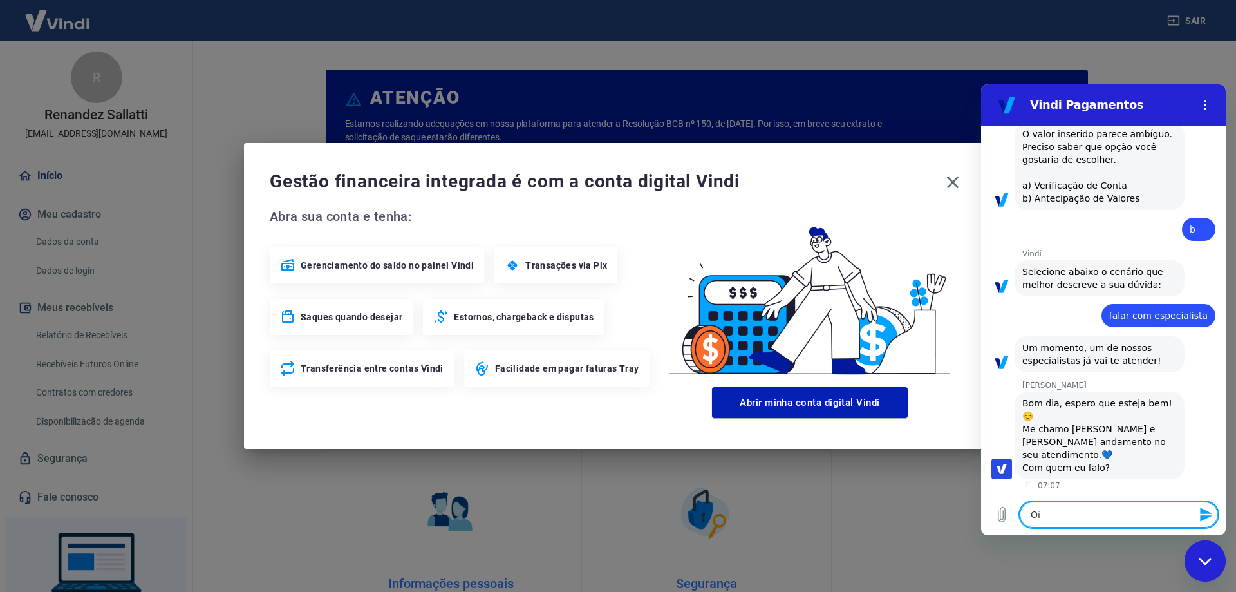
type textarea "x"
type textarea "Oi Ga"
type textarea "x"
type textarea "Oi Gab"
type textarea "x"
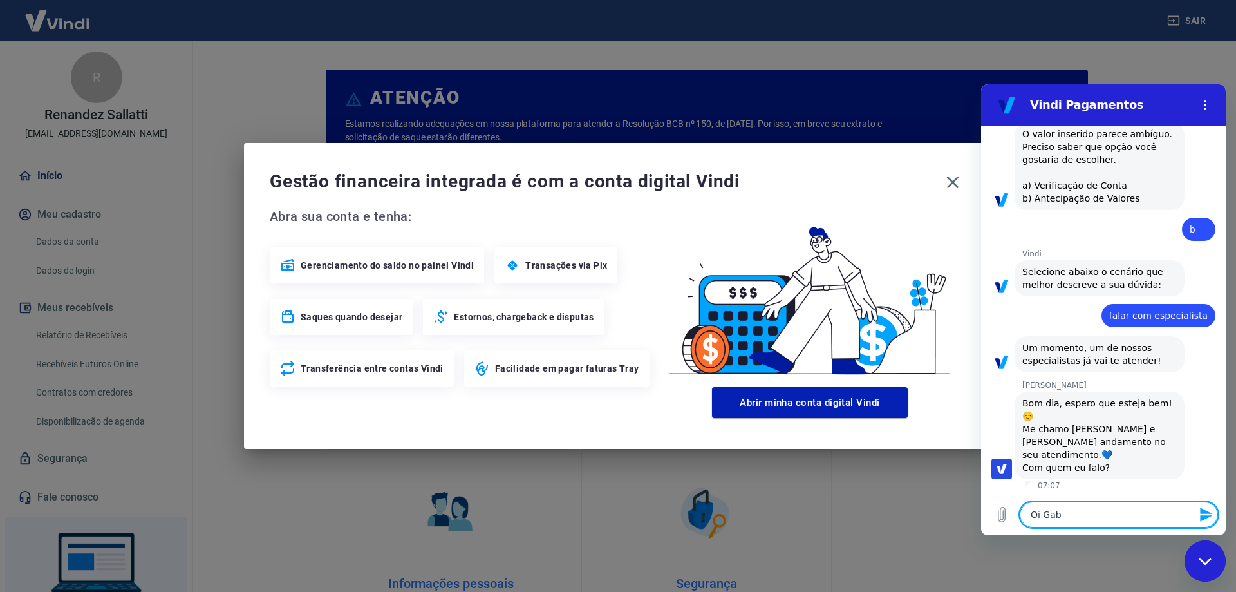
type textarea "Oi Gabr"
type textarea "x"
type textarea "Oi Gabri"
type textarea "x"
type textarea "Oi Gabrie"
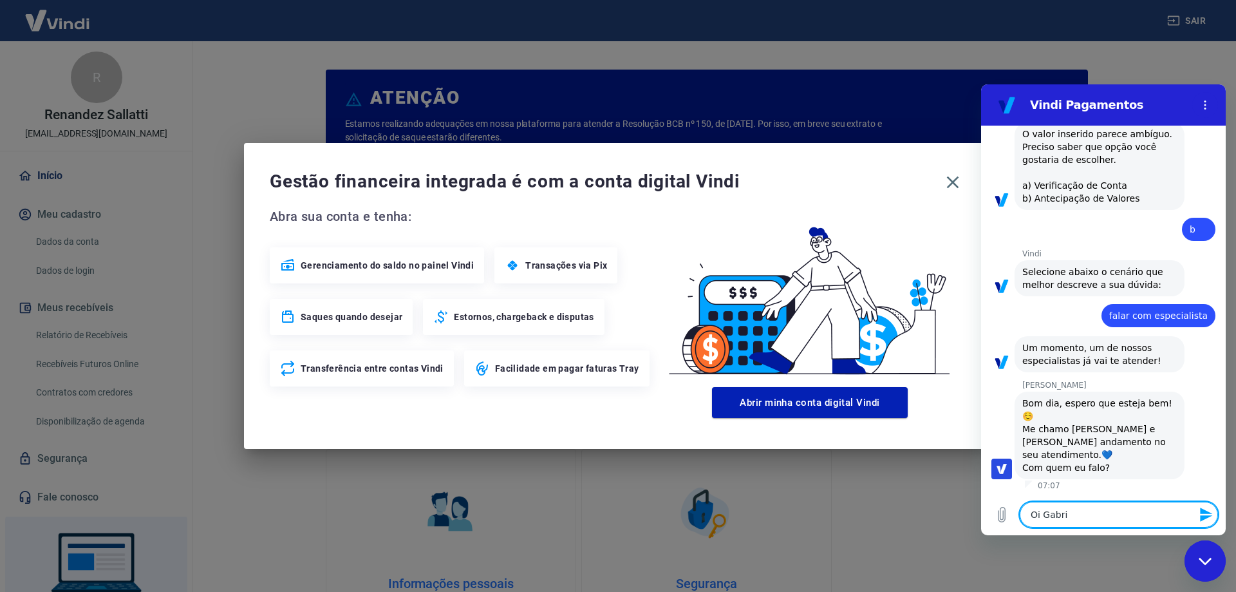
type textarea "x"
type textarea "Oi Gabriee"
type textarea "x"
type textarea "Oi Gabrie"
type textarea "x"
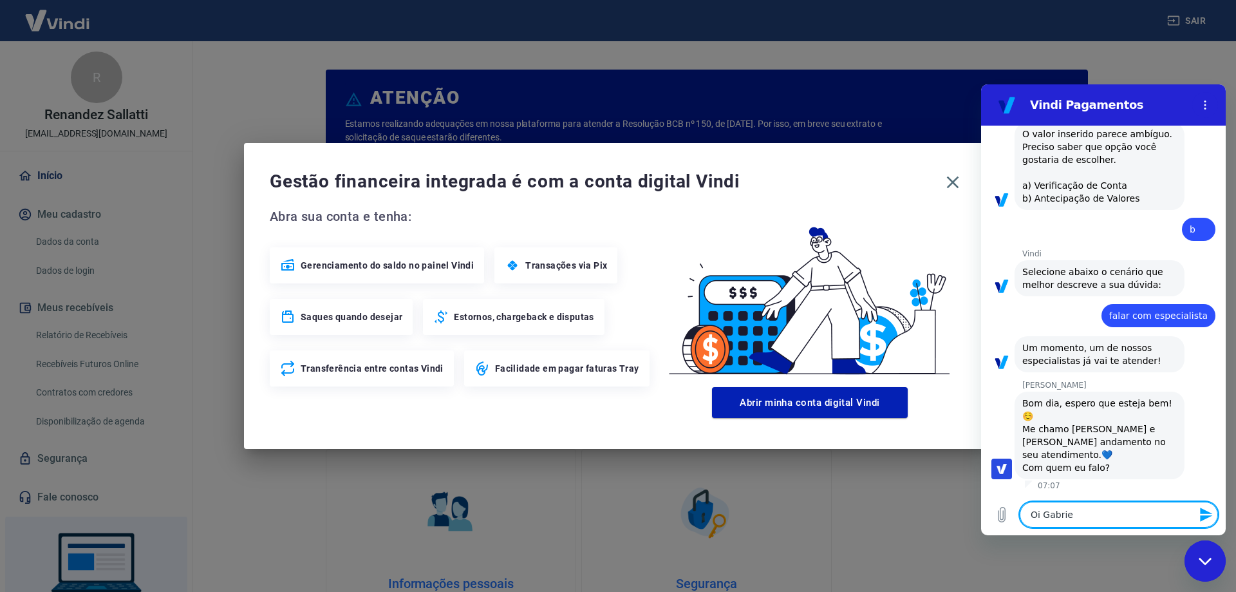
type textarea "[PERSON_NAME]"
type textarea "x"
type textarea "[PERSON_NAME]"
type textarea "x"
type textarea "[PERSON_NAME]"
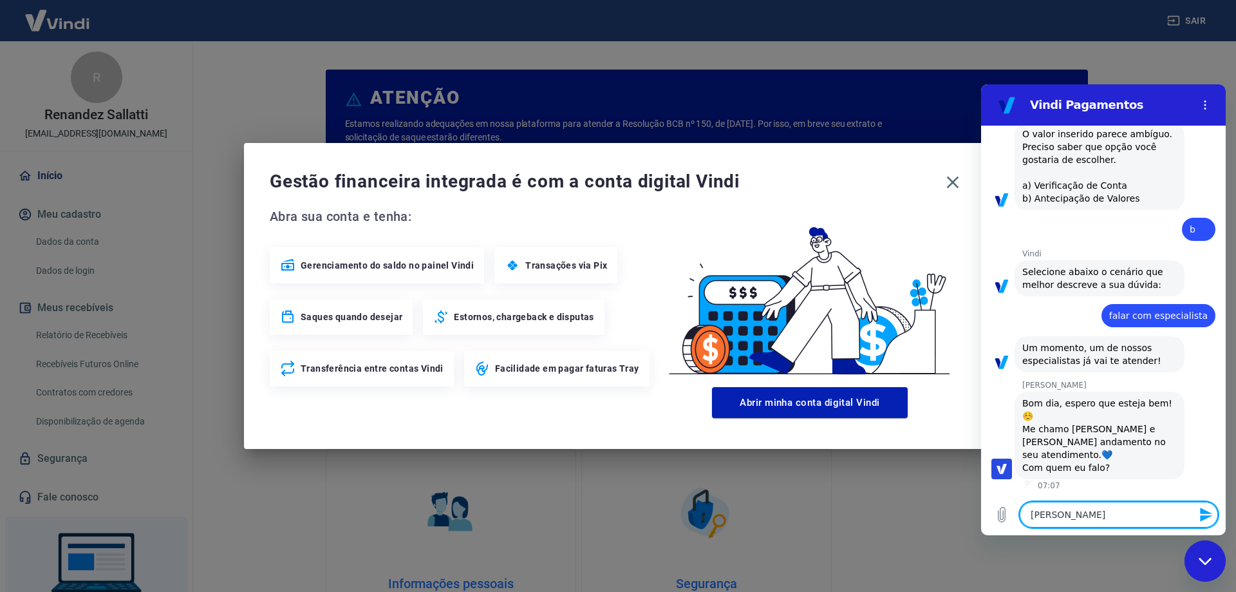
type textarea "x"
type textarea "[PERSON_NAME],"
type textarea "x"
type textarea "[PERSON_NAME],"
type textarea "x"
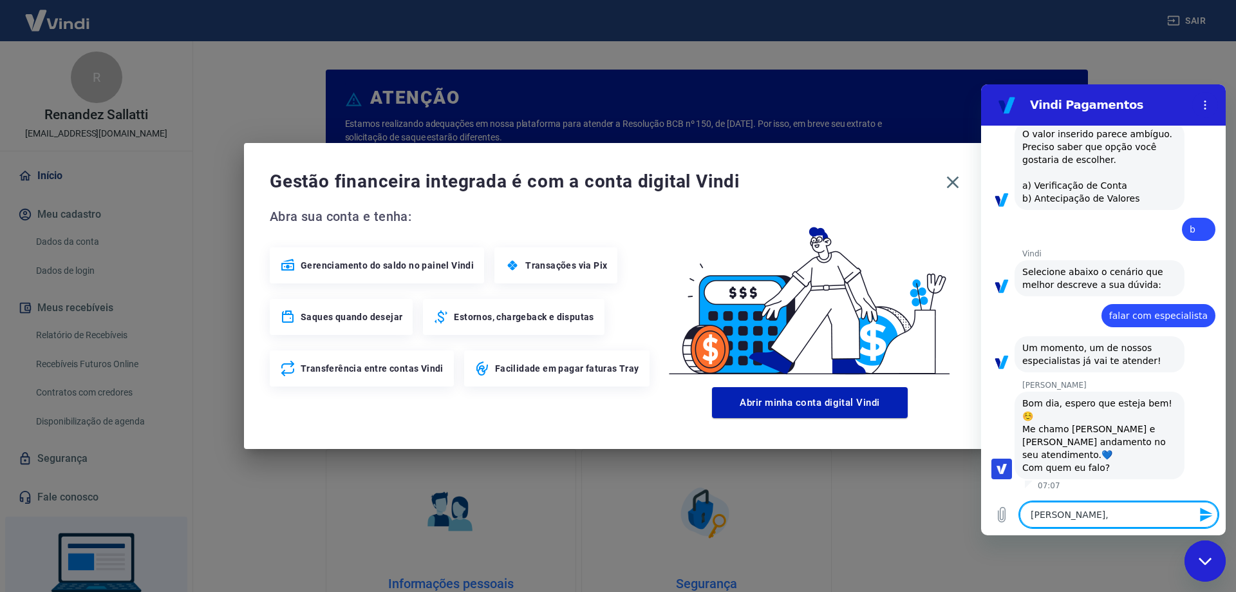
type textarea "[PERSON_NAME], b"
type textarea "x"
type textarea "[PERSON_NAME], bo"
type textarea "x"
type textarea "[PERSON_NAME], bom"
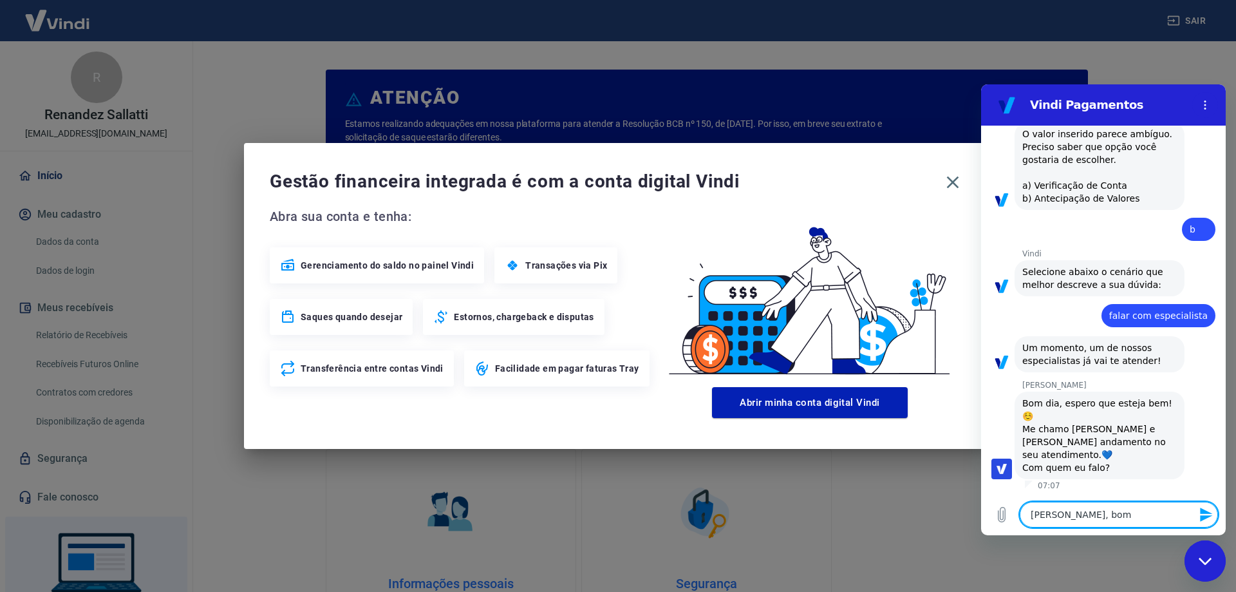
type textarea "x"
type textarea "[PERSON_NAME], bom"
type textarea "x"
type textarea "[PERSON_NAME], bom d"
type textarea "x"
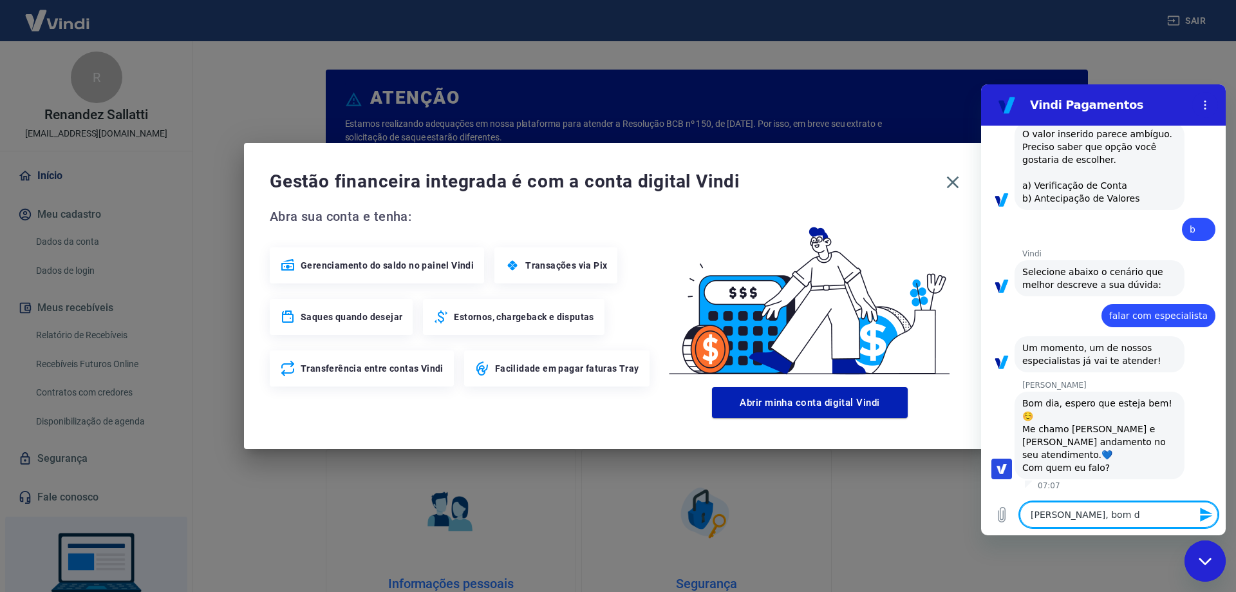
type textarea "[PERSON_NAME], bom di"
type textarea "x"
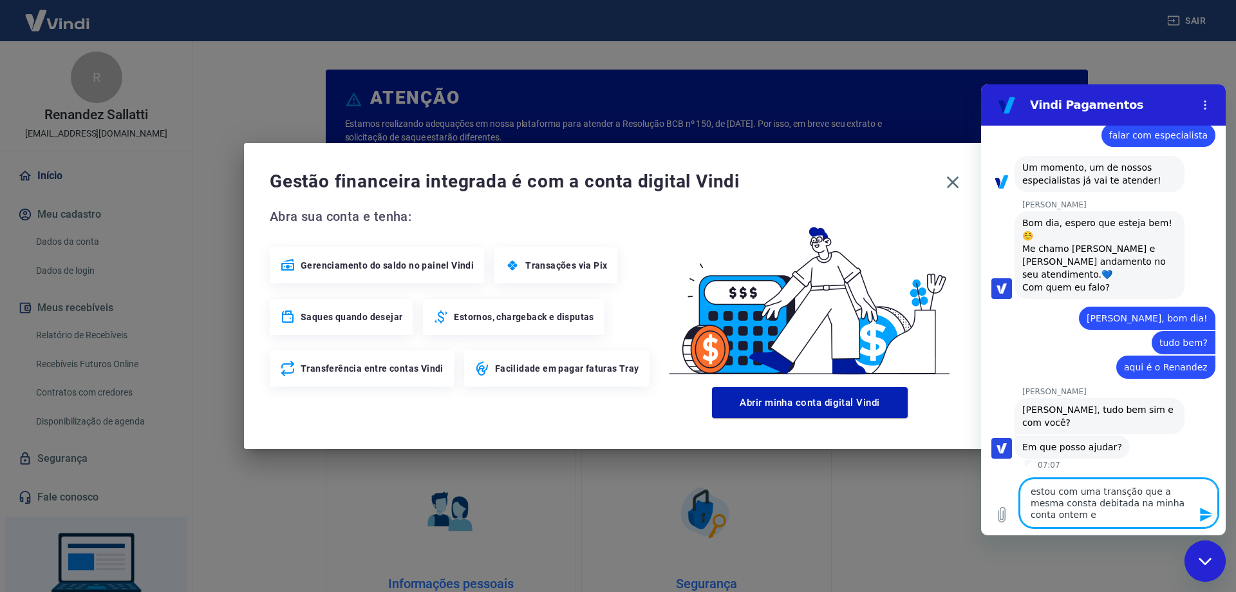
scroll to position [903, 0]
drag, startPoint x: 1094, startPoint y: 503, endPoint x: 1061, endPoint y: 500, distance: 32.9
click at [1061, 500] on textarea "estou com uma transção que a mesma consta debitada na minha conta ontem e" at bounding box center [1119, 502] width 198 height 49
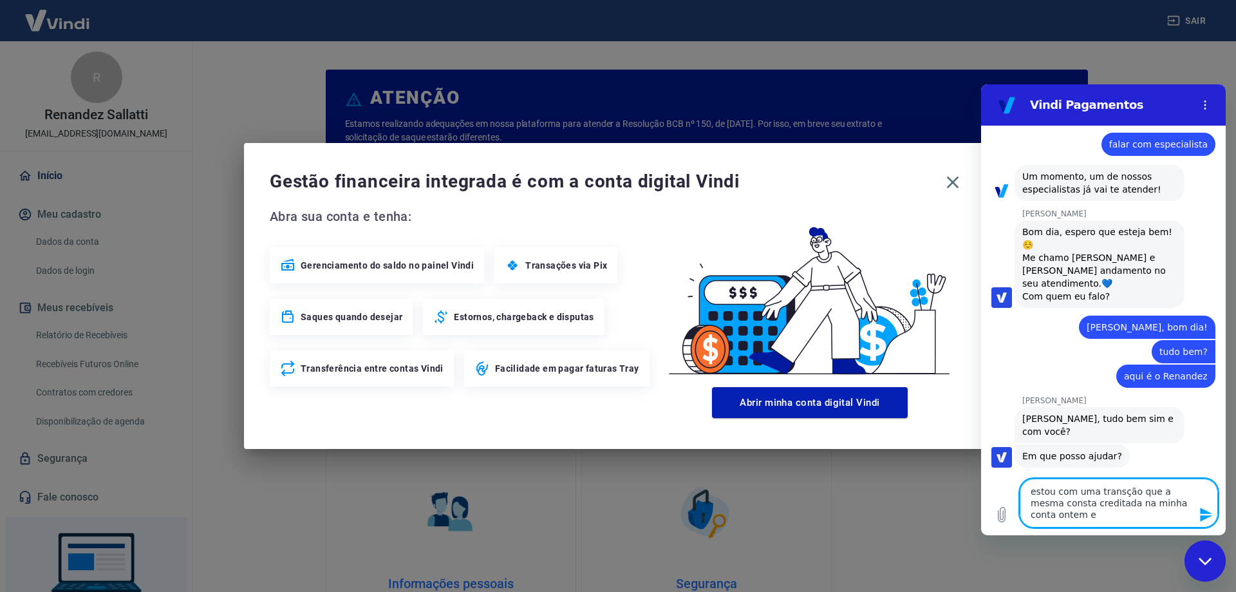
click at [1043, 516] on textarea "estou com uma transção que a mesma consta creditada na minha conta ontem e" at bounding box center [1119, 502] width 198 height 49
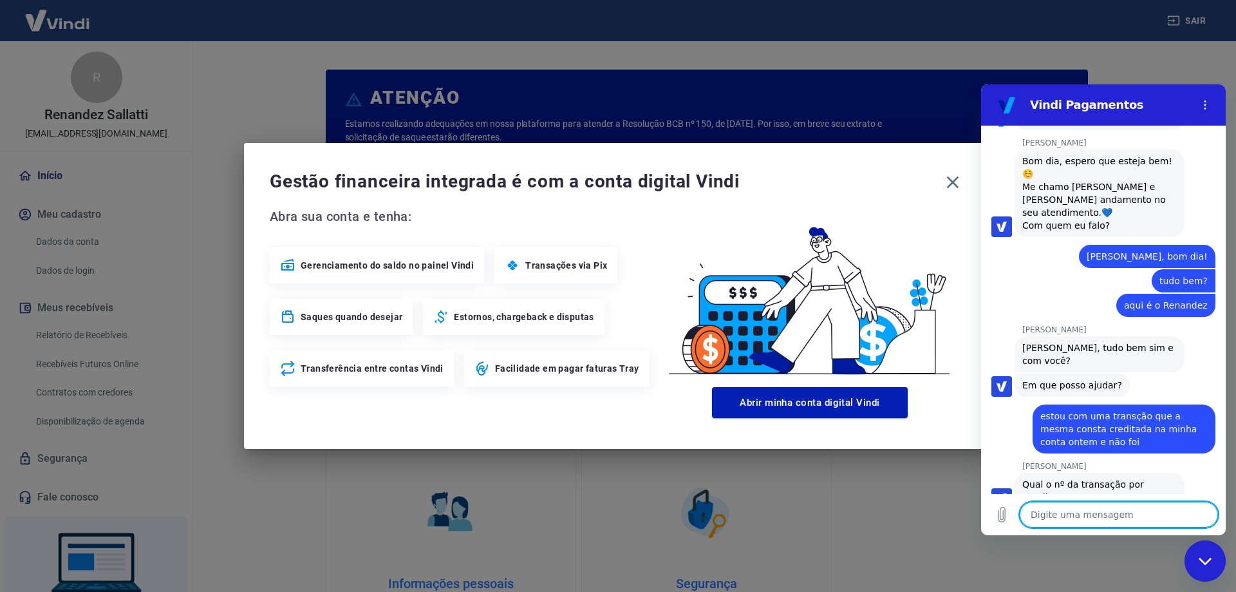
scroll to position [992, 0]
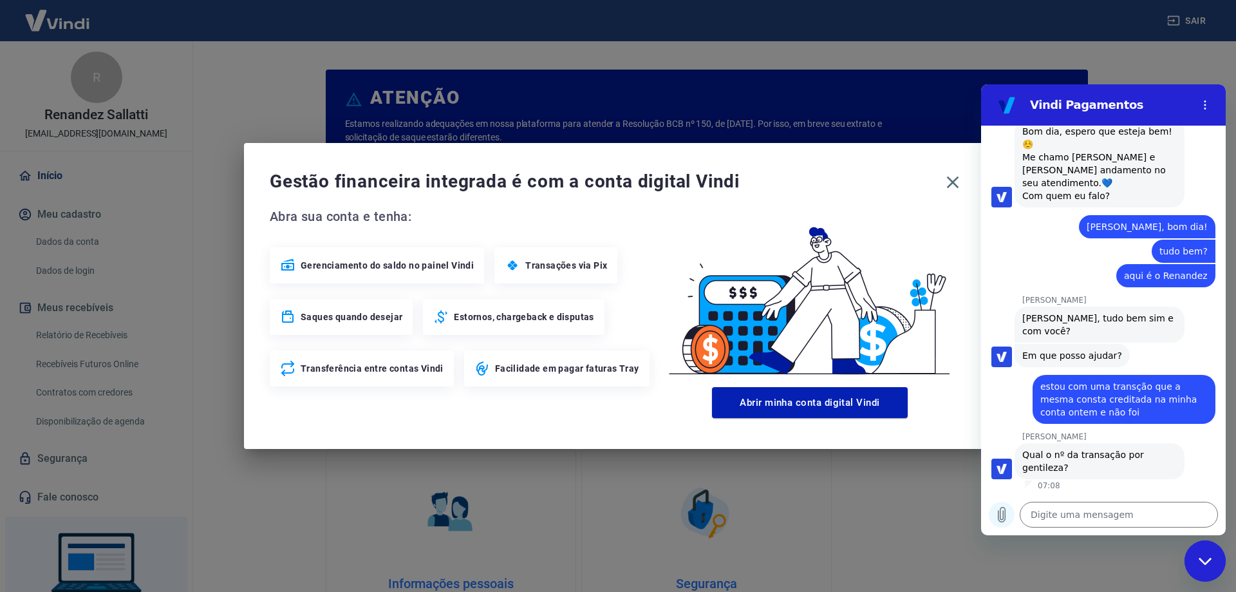
click at [1003, 512] on icon "Carregar arquivo" at bounding box center [1001, 514] width 7 height 15
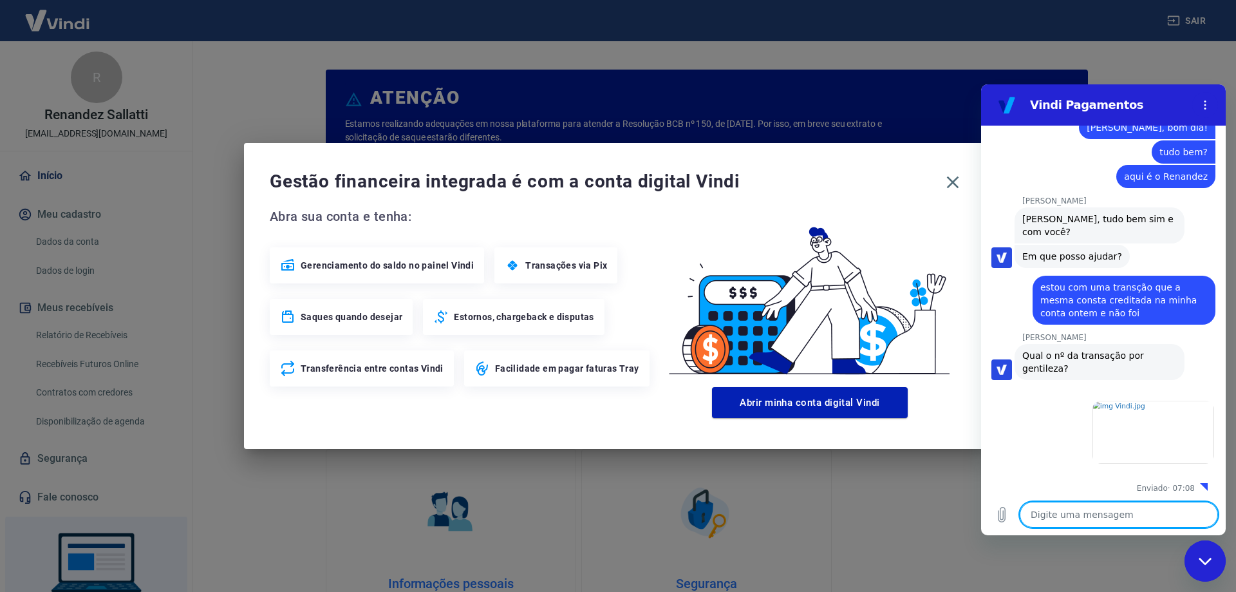
scroll to position [1094, 0]
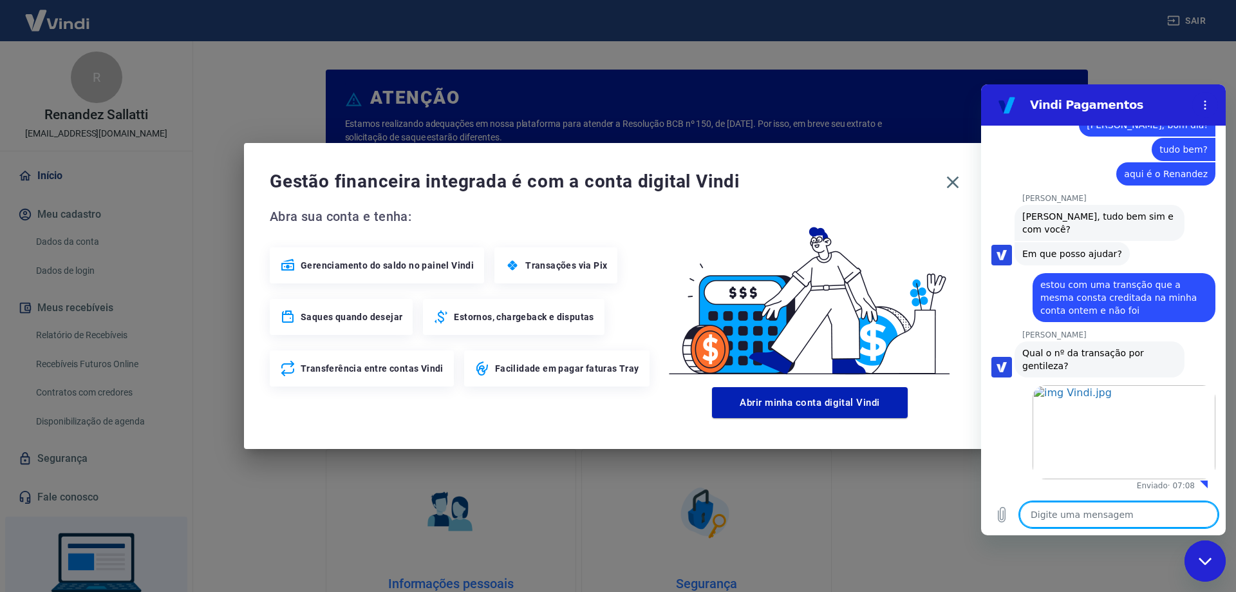
click at [1153, 512] on textarea at bounding box center [1119, 514] width 198 height 26
click at [1070, 503] on textarea at bounding box center [1119, 514] width 198 height 26
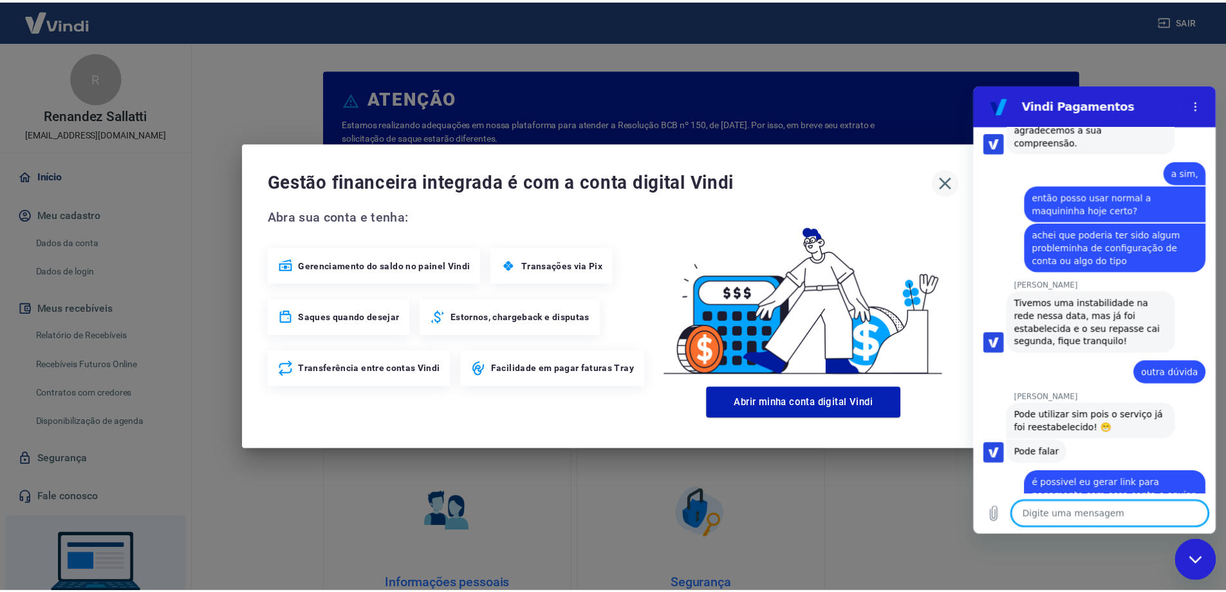
scroll to position [1881, 0]
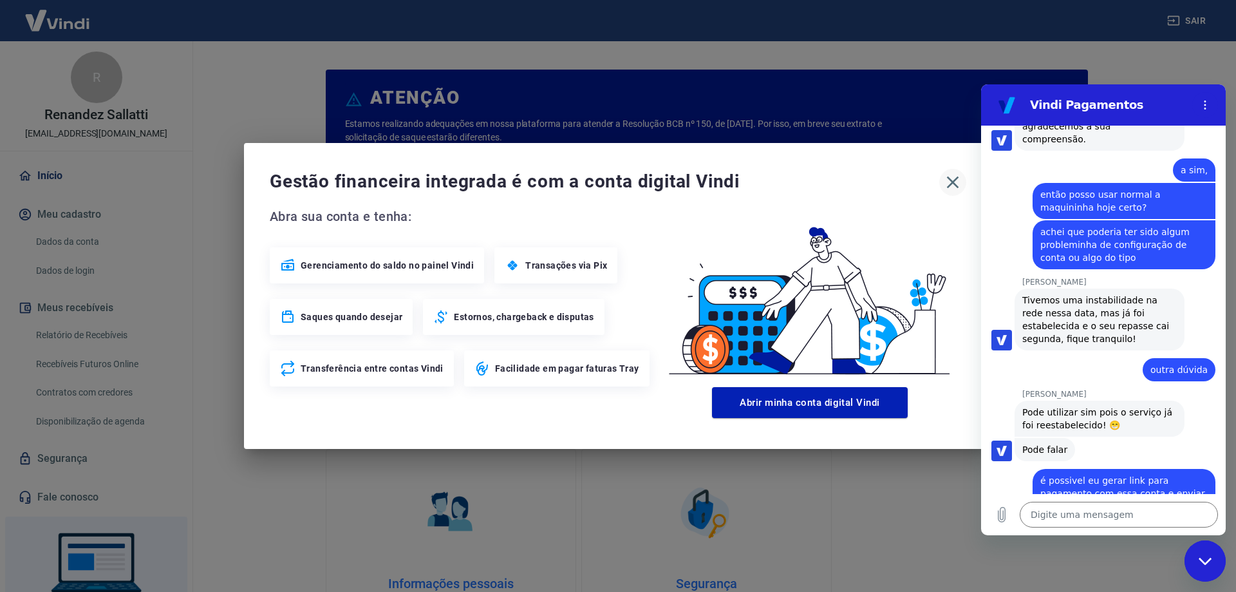
click at [949, 182] on icon "button" at bounding box center [952, 182] width 21 height 21
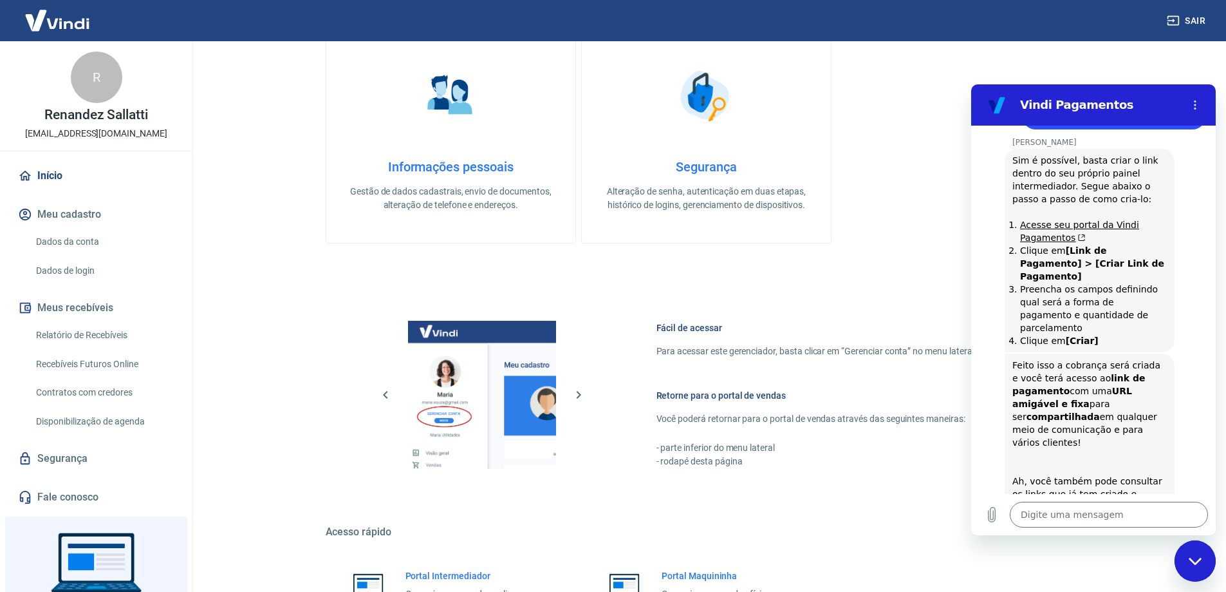
scroll to position [2296, 0]
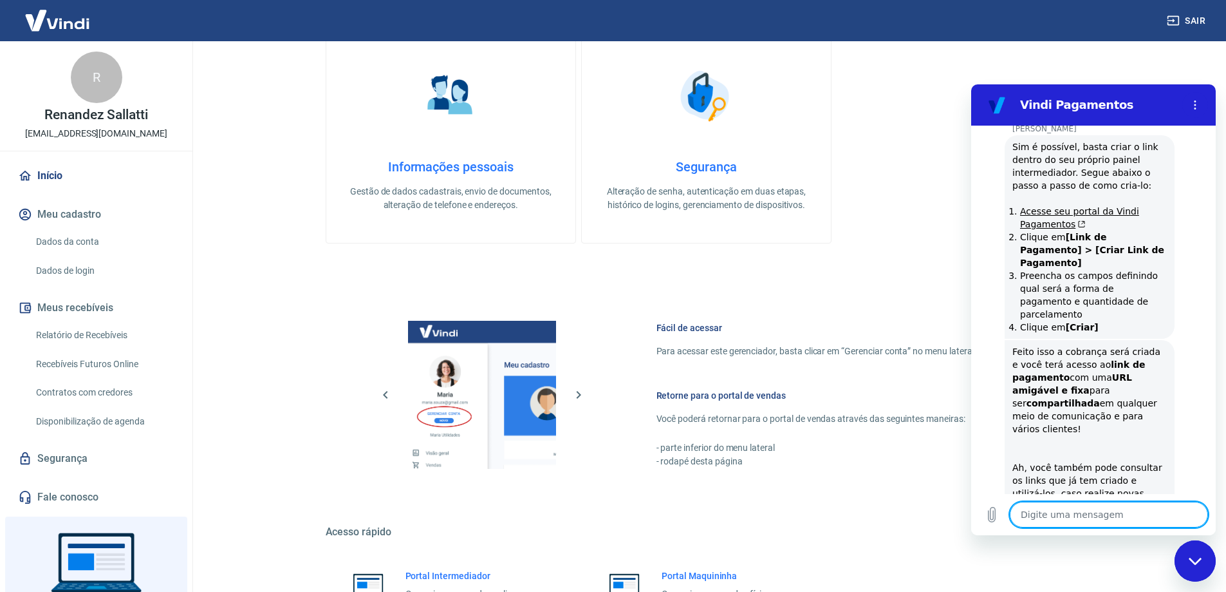
click at [1050, 515] on textarea at bounding box center [1109, 514] width 198 height 26
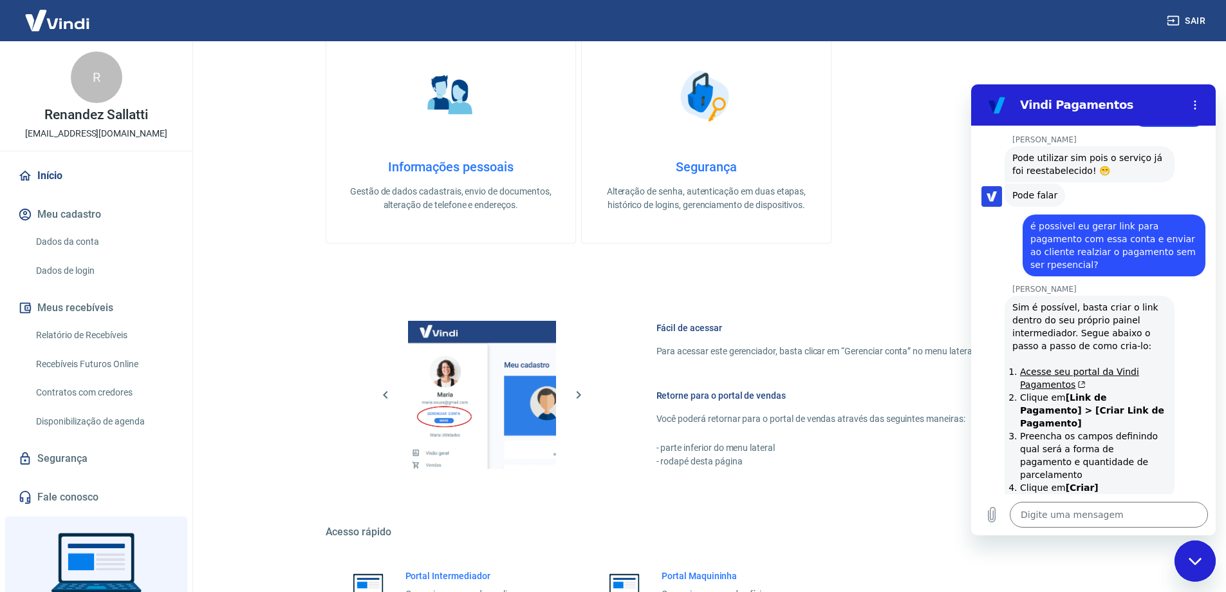
scroll to position [2134, 0]
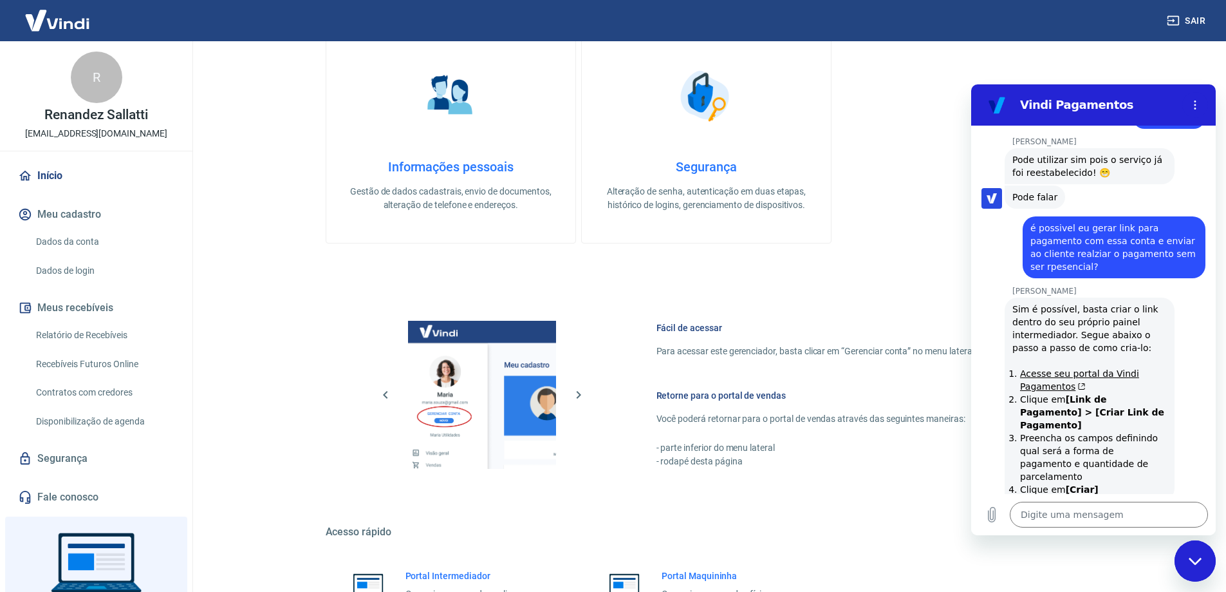
drag, startPoint x: 1068, startPoint y: 438, endPoint x: 1005, endPoint y: 319, distance: 135.3
click at [1005, 319] on div "07:05 diz: Bom dia Enviado · 07:05 [PERSON_NAME] diz: [PERSON_NAME], [PERSON_NA…" at bounding box center [1093, 310] width 245 height 368
copy div "Acesse seu portal da Vindi Pagamentos Clique em [Link de Pagamento] > [Criar Li…"
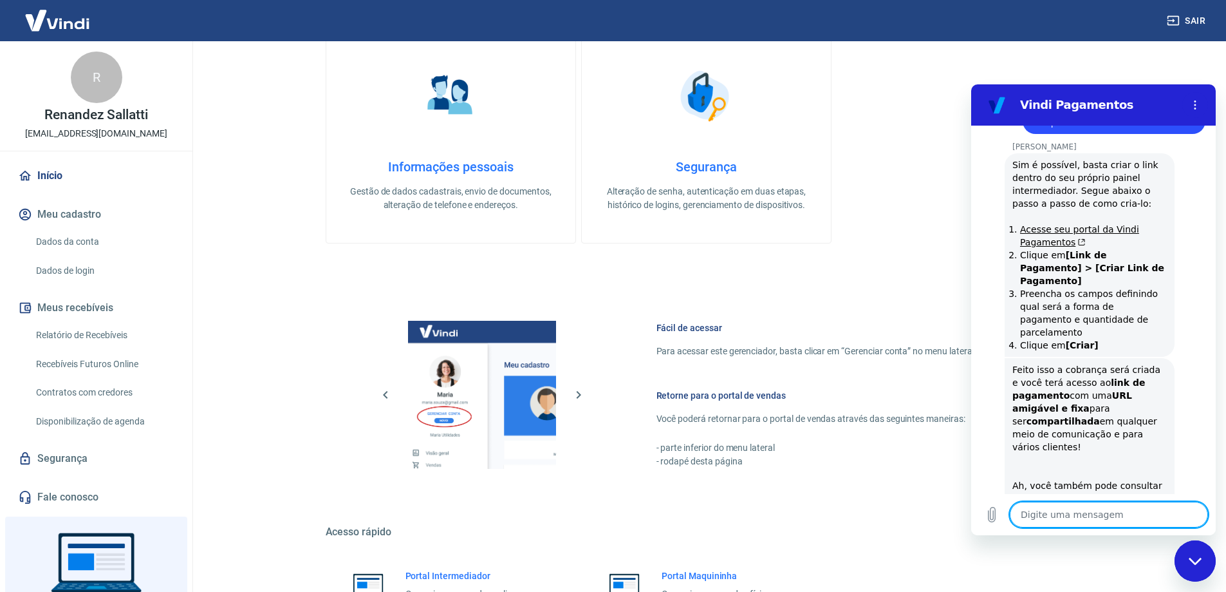
scroll to position [2369, 0]
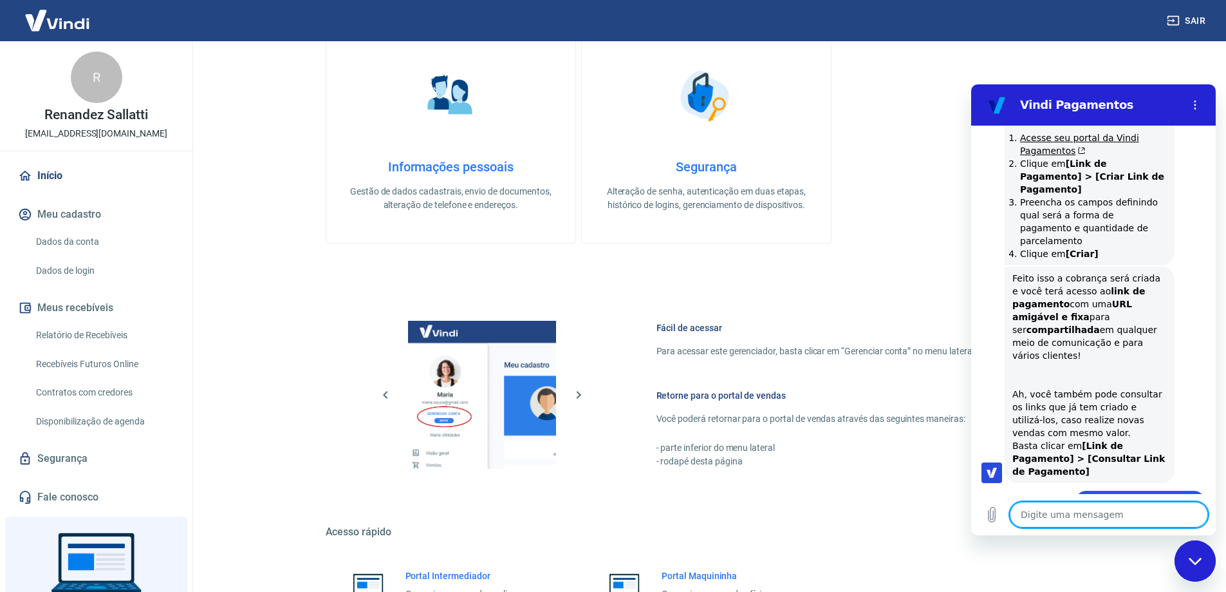
click at [1057, 517] on textarea at bounding box center [1109, 514] width 198 height 26
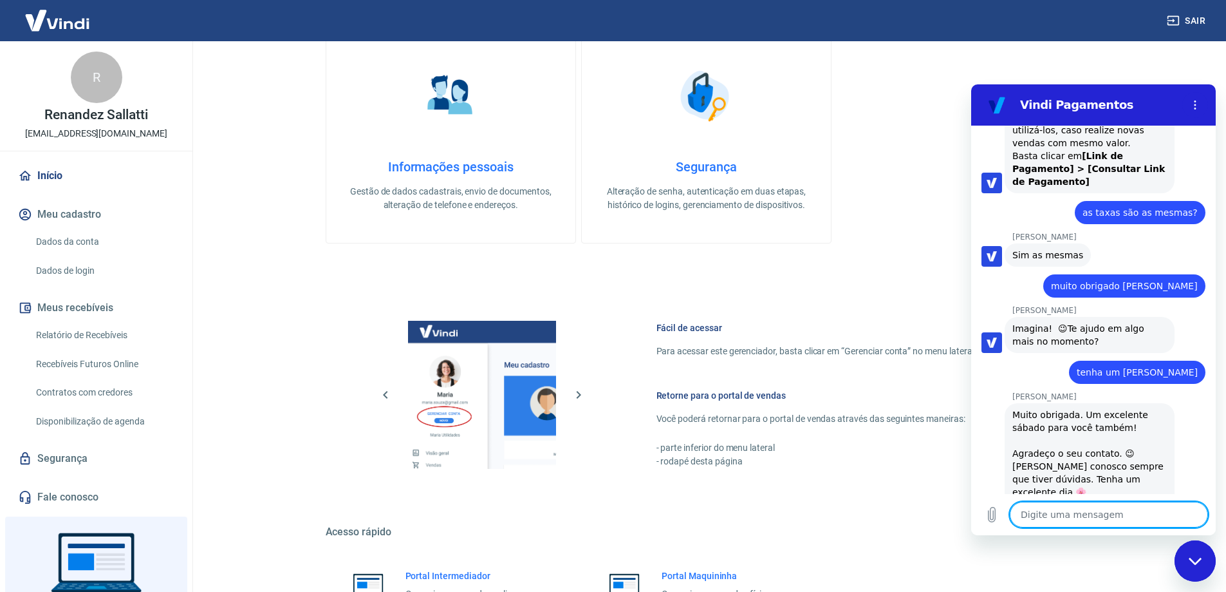
scroll to position [2691, 0]
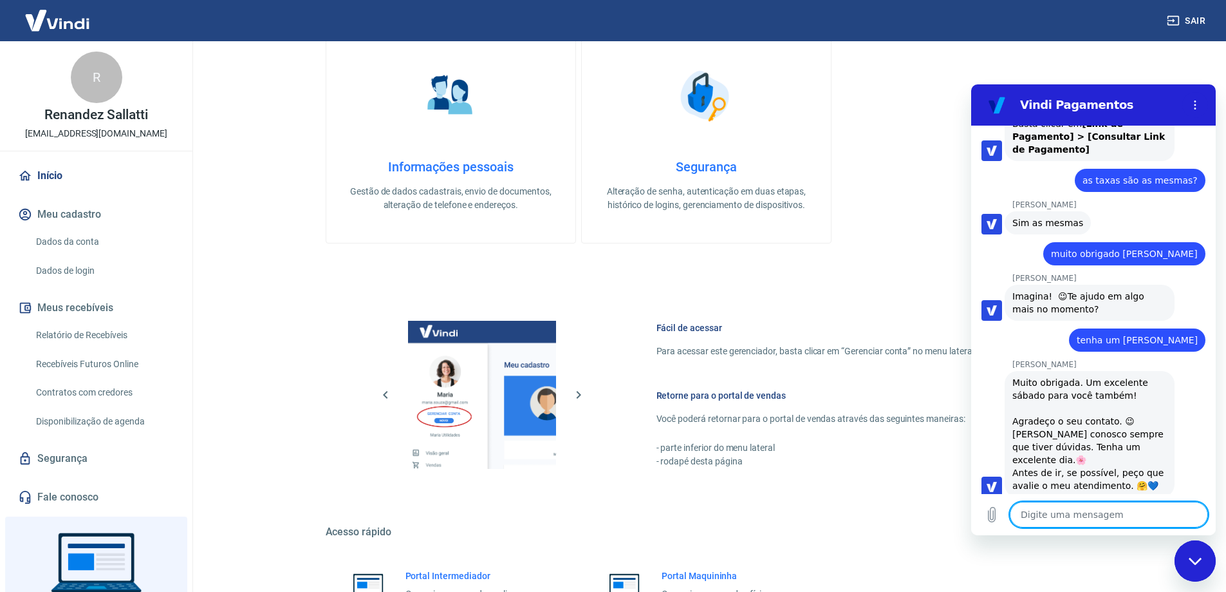
click at [1105, 569] on button "Boa 👍" at bounding box center [1118, 587] width 51 height 37
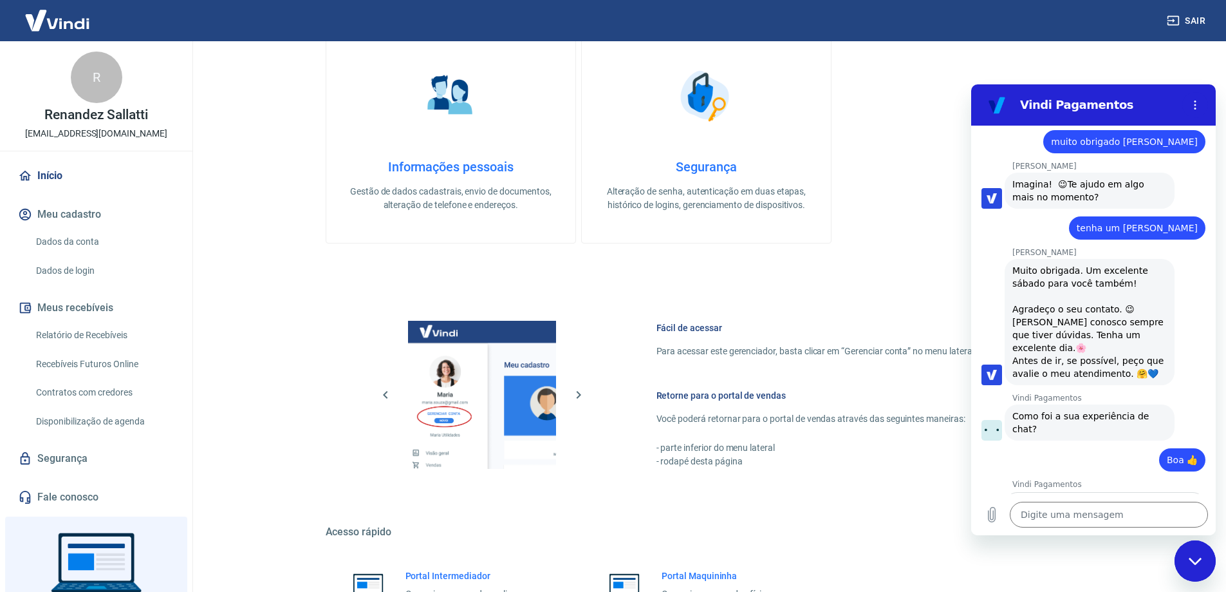
scroll to position [2802, 0]
drag, startPoint x: 1152, startPoint y: 468, endPoint x: 1114, endPoint y: 455, distance: 40.7
click at [1155, 564] on span "Enviar" at bounding box center [1169, 571] width 28 height 15
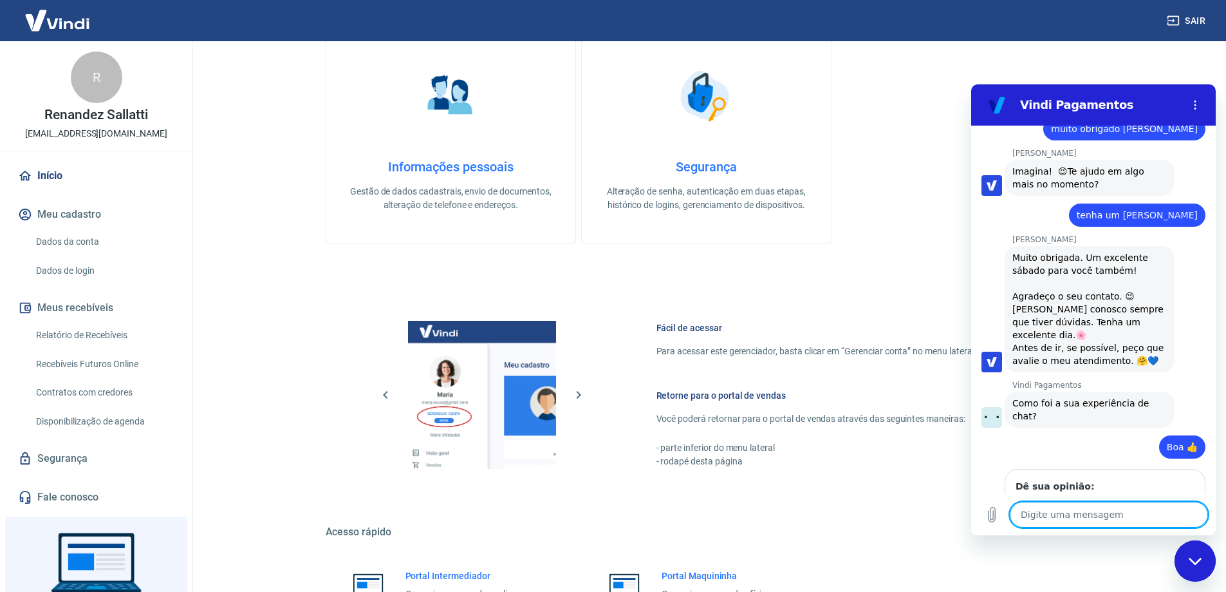
scroll to position [2819, 0]
